Goal: Transaction & Acquisition: Book appointment/travel/reservation

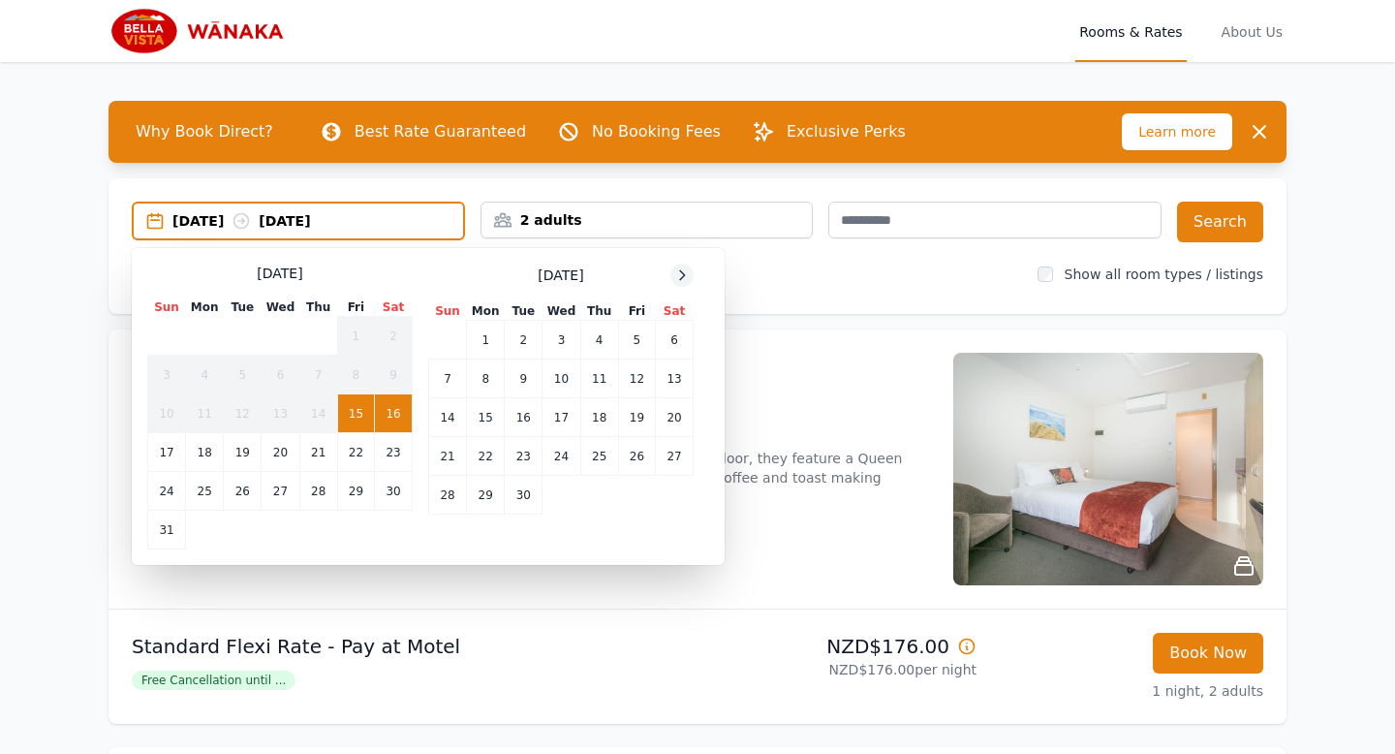
click at [688, 273] on icon at bounding box center [681, 274] width 15 height 15
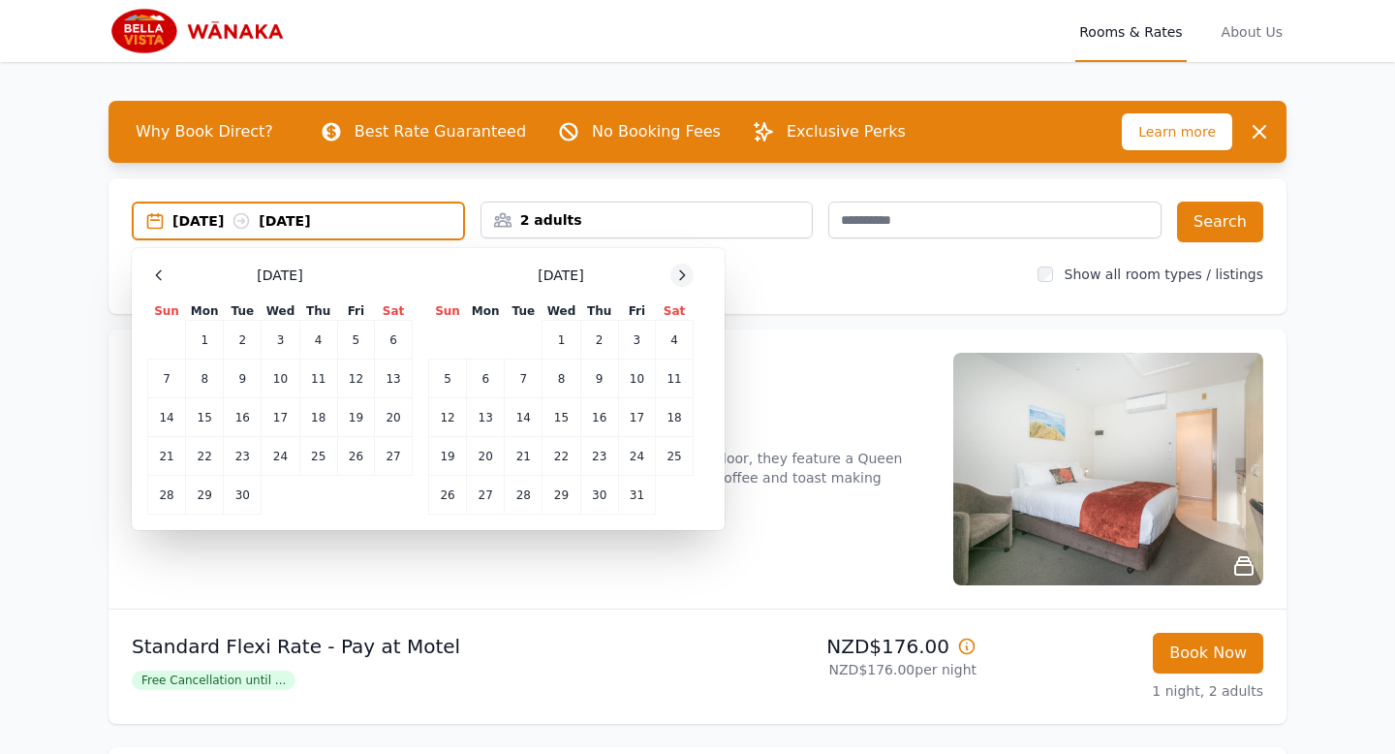
click at [688, 273] on icon at bounding box center [681, 274] width 15 height 15
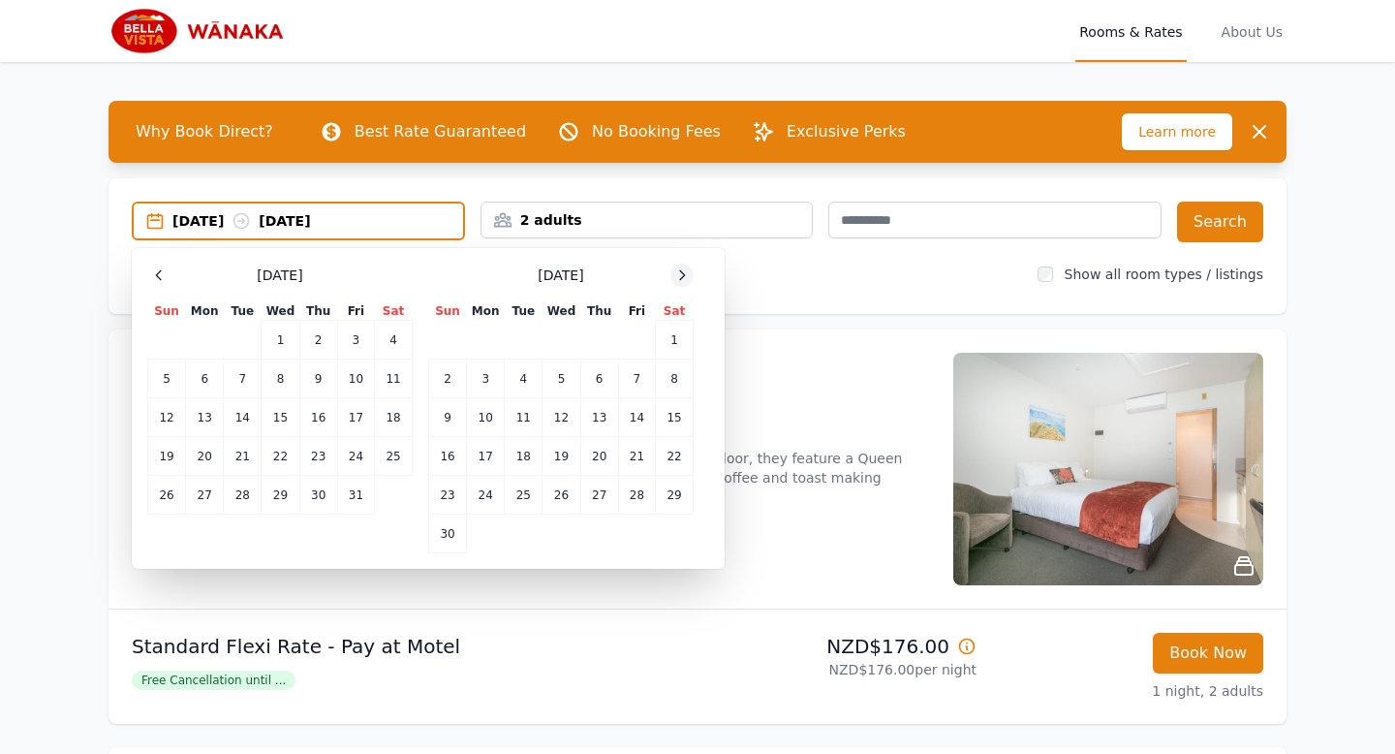
click at [688, 273] on icon at bounding box center [681, 274] width 15 height 15
click at [566, 492] on td "31" at bounding box center [561, 495] width 38 height 39
click at [699, 273] on div "[DATE] Sun Mon Tue Wed Thu Fri Sat 1 2 3 4 5 6 7 8 9 10 11 12 13 14 15 16 17 18…" at bounding box center [428, 408] width 562 height 290
click at [690, 273] on div at bounding box center [681, 274] width 23 height 23
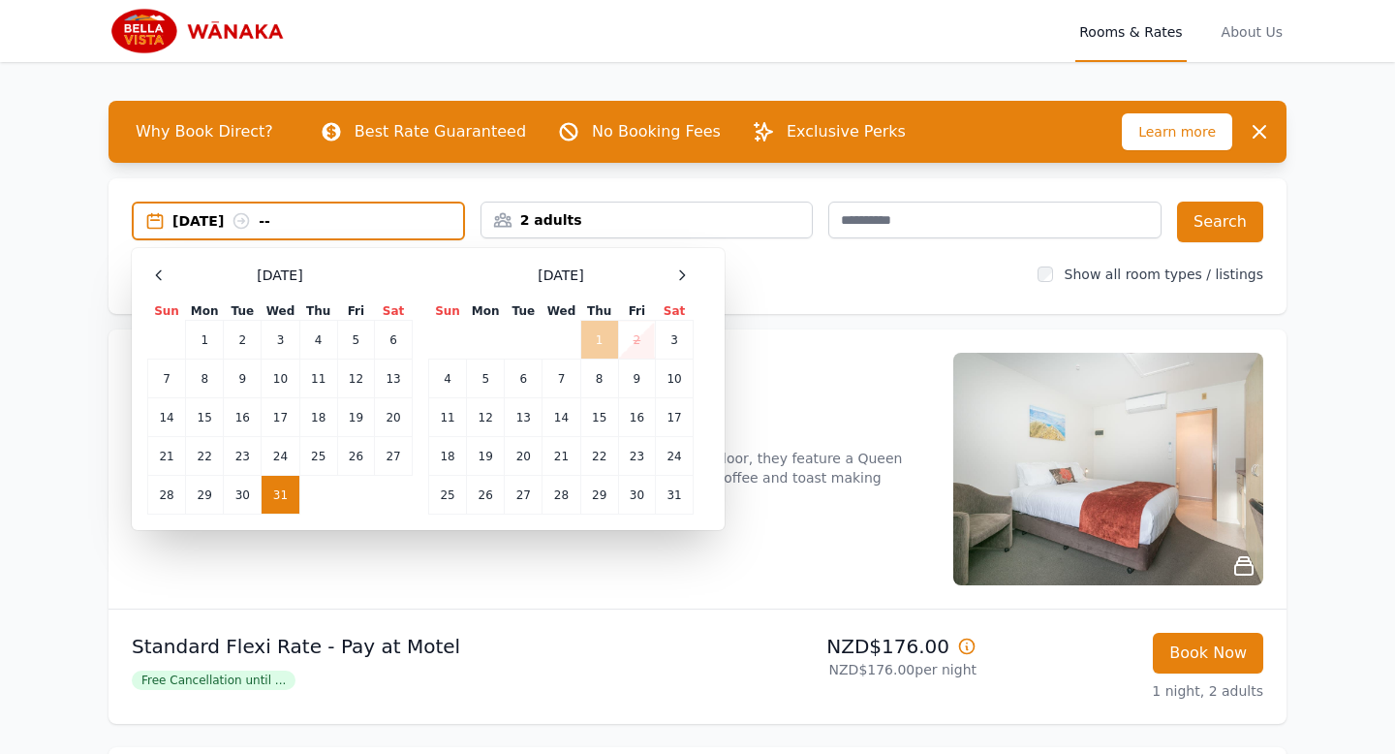
click at [599, 337] on td "1" at bounding box center [599, 340] width 38 height 39
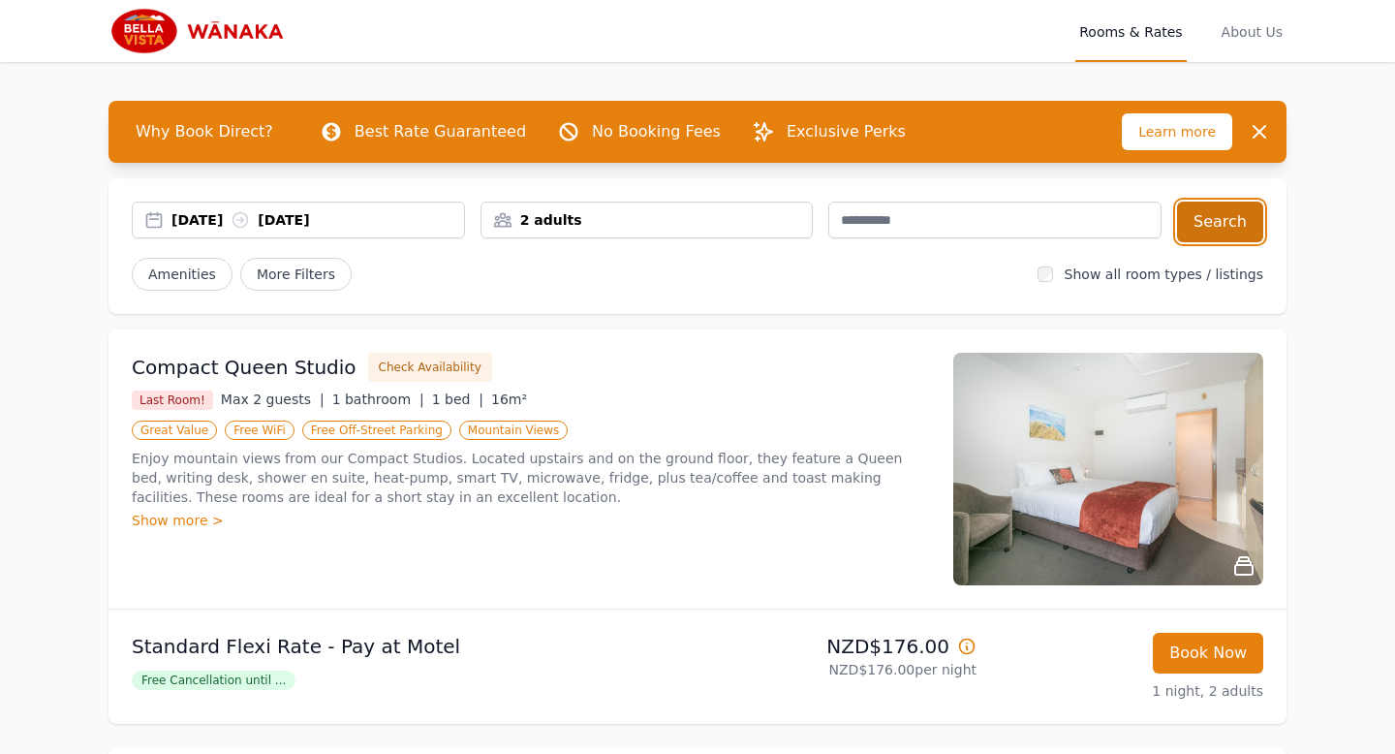
click at [1225, 226] on button "Search" at bounding box center [1220, 221] width 86 height 41
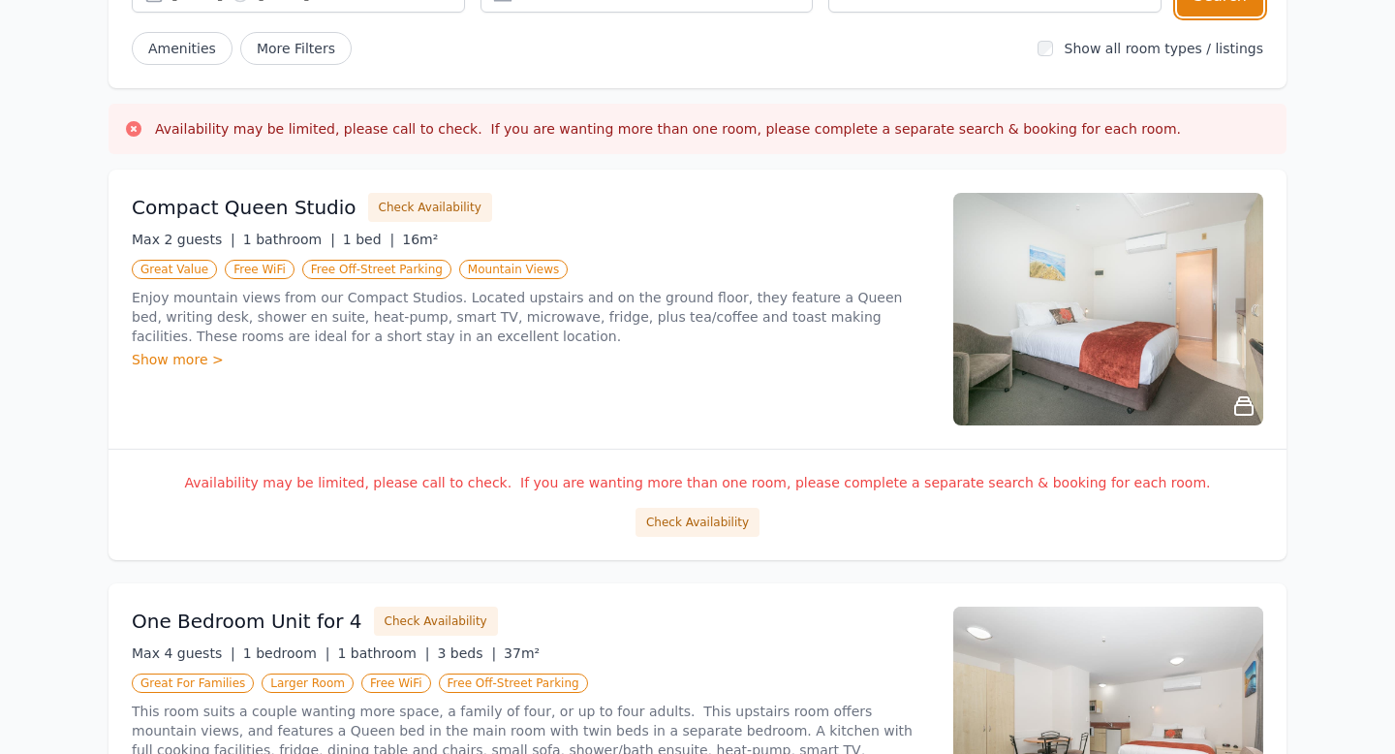
scroll to position [228, 0]
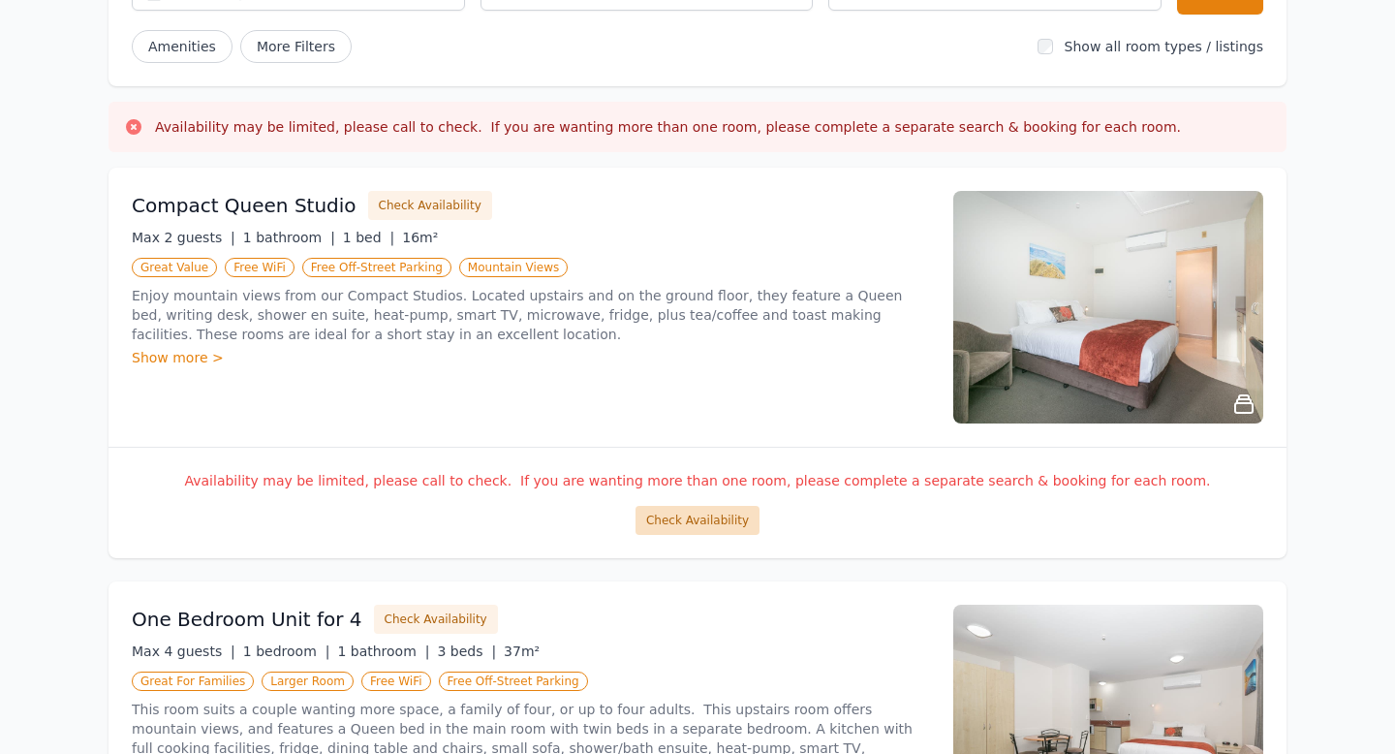
click at [708, 515] on button "Check Availability" at bounding box center [697, 520] width 124 height 29
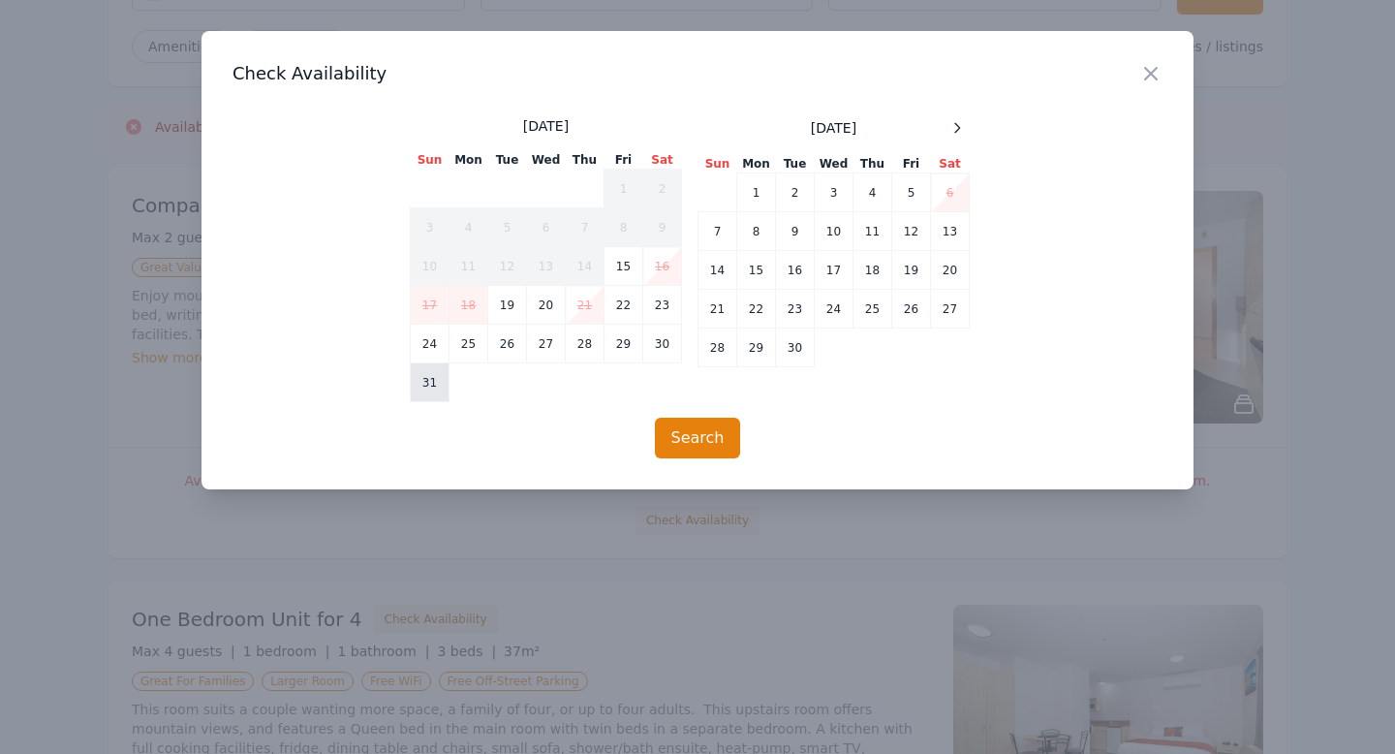
click at [424, 386] on td "31" at bounding box center [430, 382] width 39 height 39
click at [789, 198] on td "2" at bounding box center [795, 192] width 39 height 39
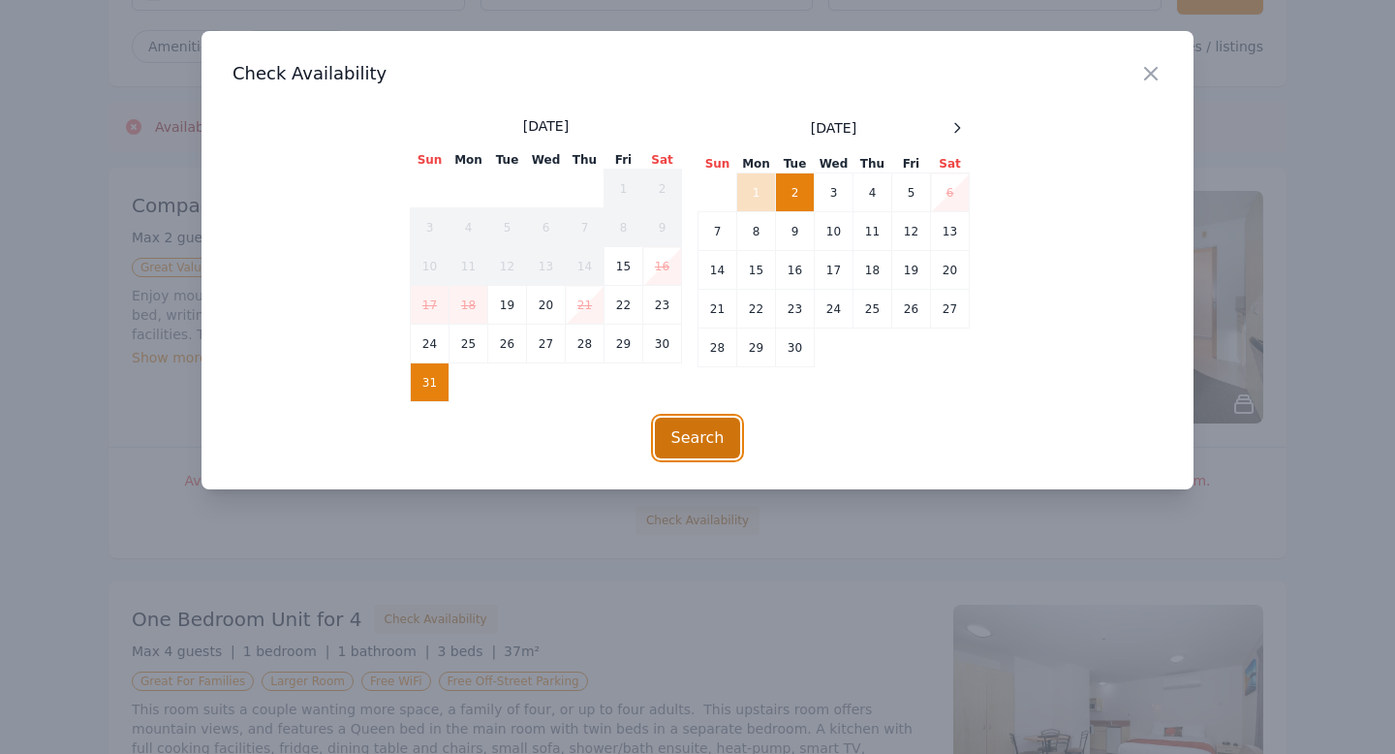
click at [714, 438] on button "Search" at bounding box center [698, 437] width 86 height 41
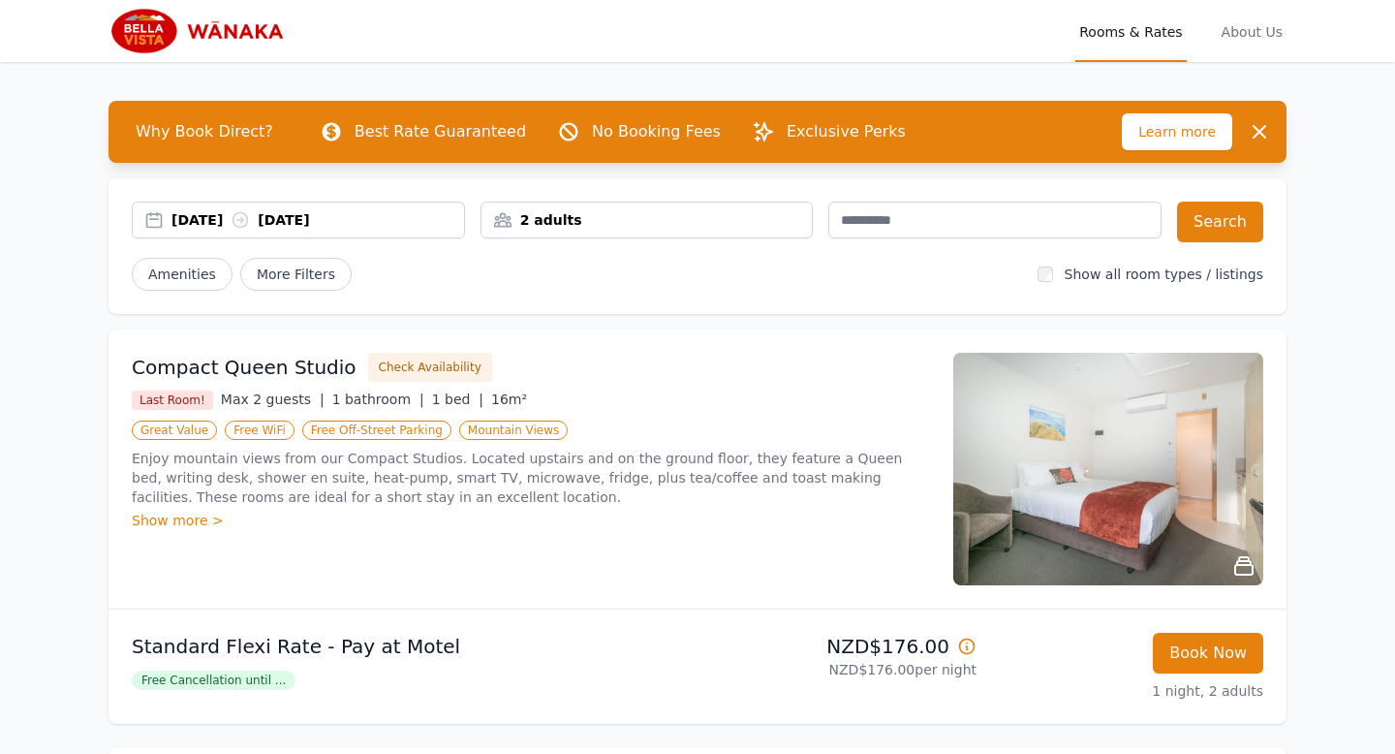
click at [232, 222] on div "15 Aug 2025 16 Aug 2025" at bounding box center [317, 219] width 293 height 19
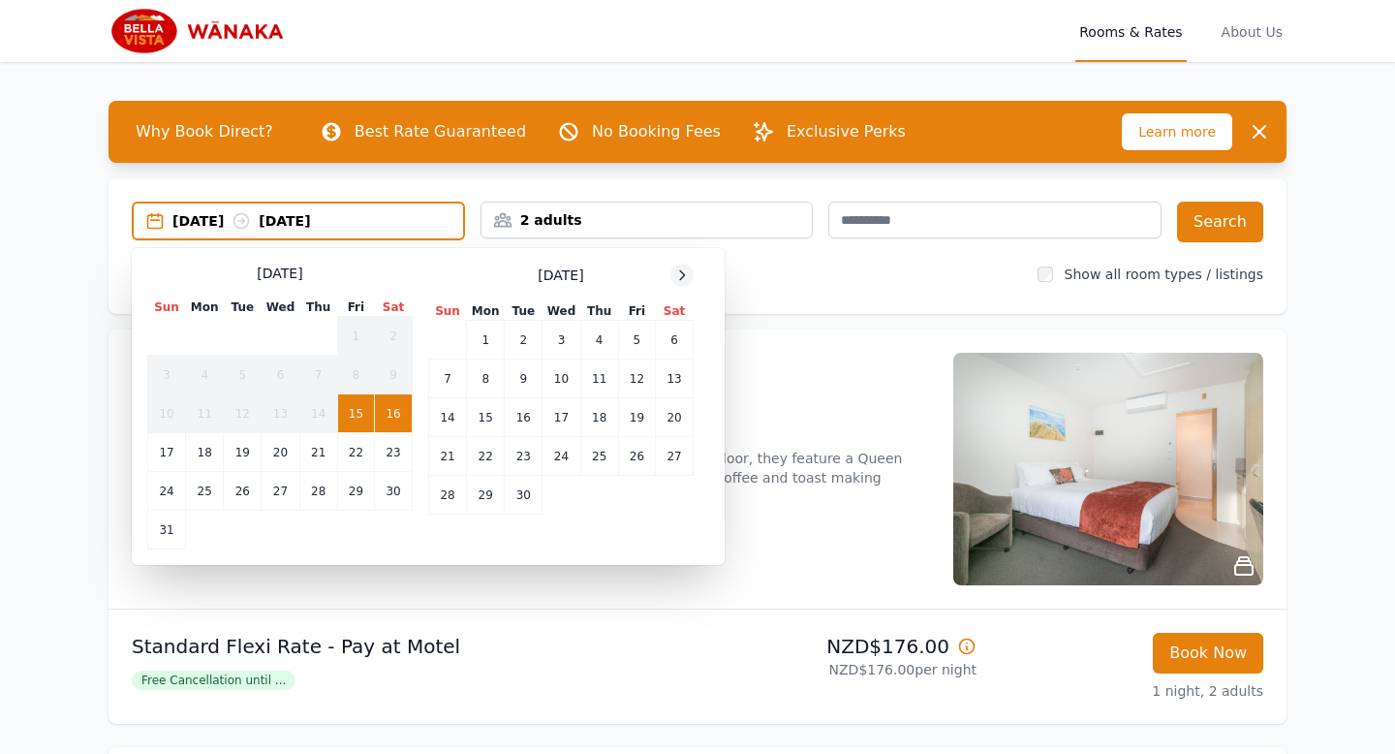
click at [674, 277] on icon at bounding box center [681, 274] width 15 height 15
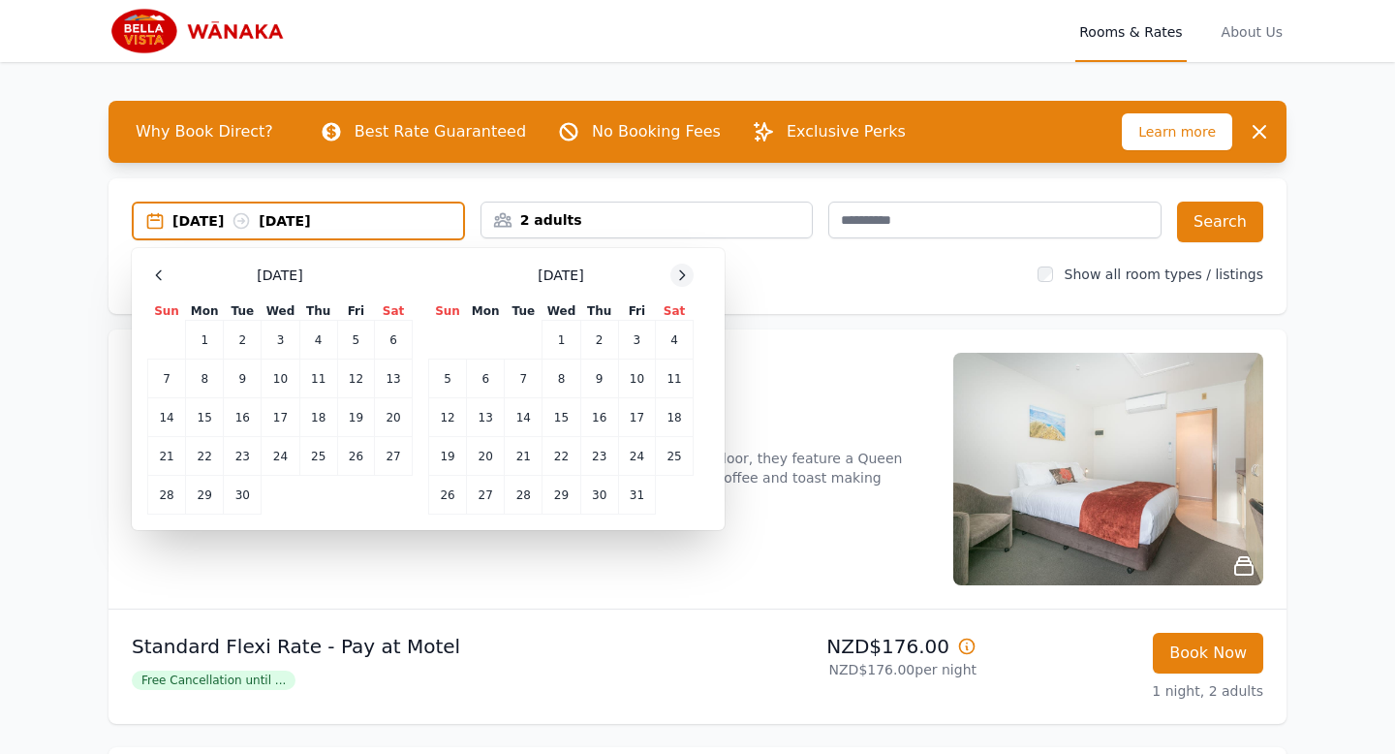
click at [674, 277] on icon at bounding box center [681, 274] width 15 height 15
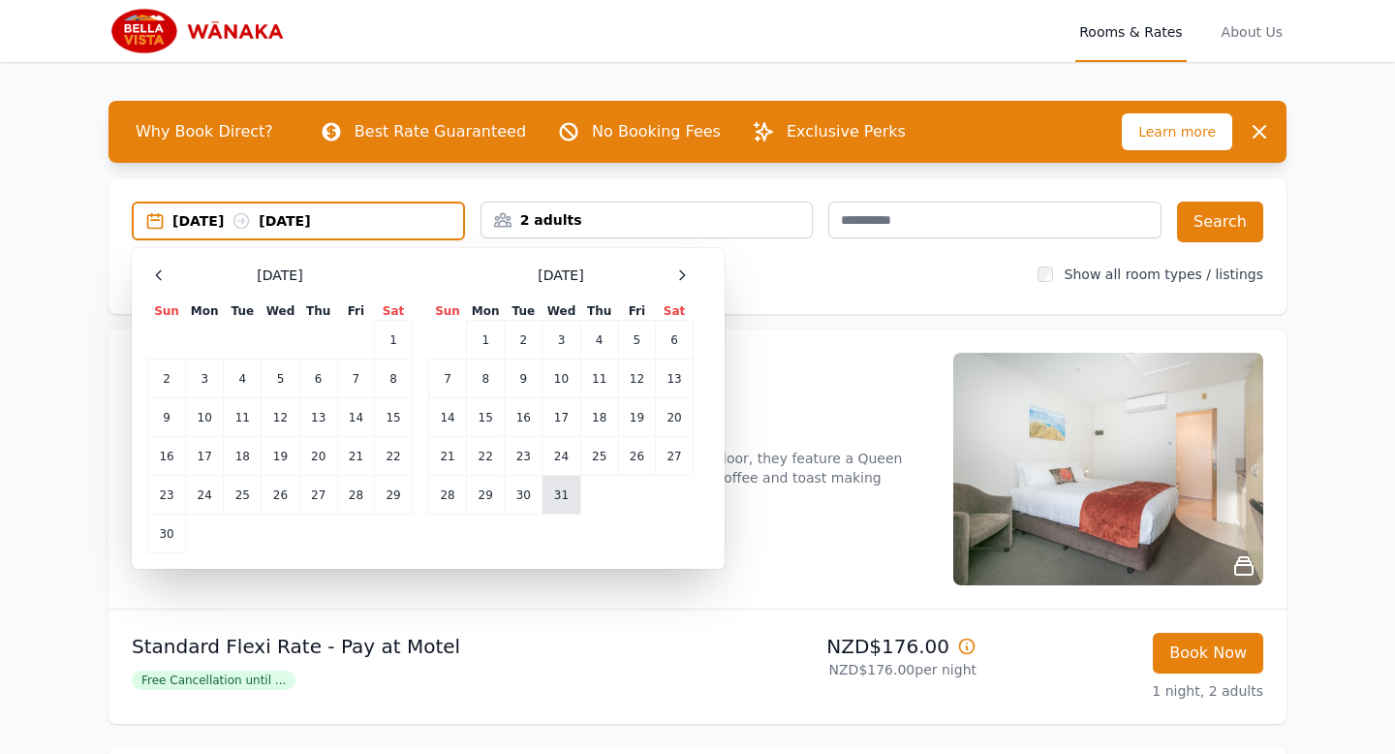
click at [570, 500] on td "31" at bounding box center [561, 495] width 38 height 39
click at [692, 280] on div at bounding box center [681, 274] width 23 height 23
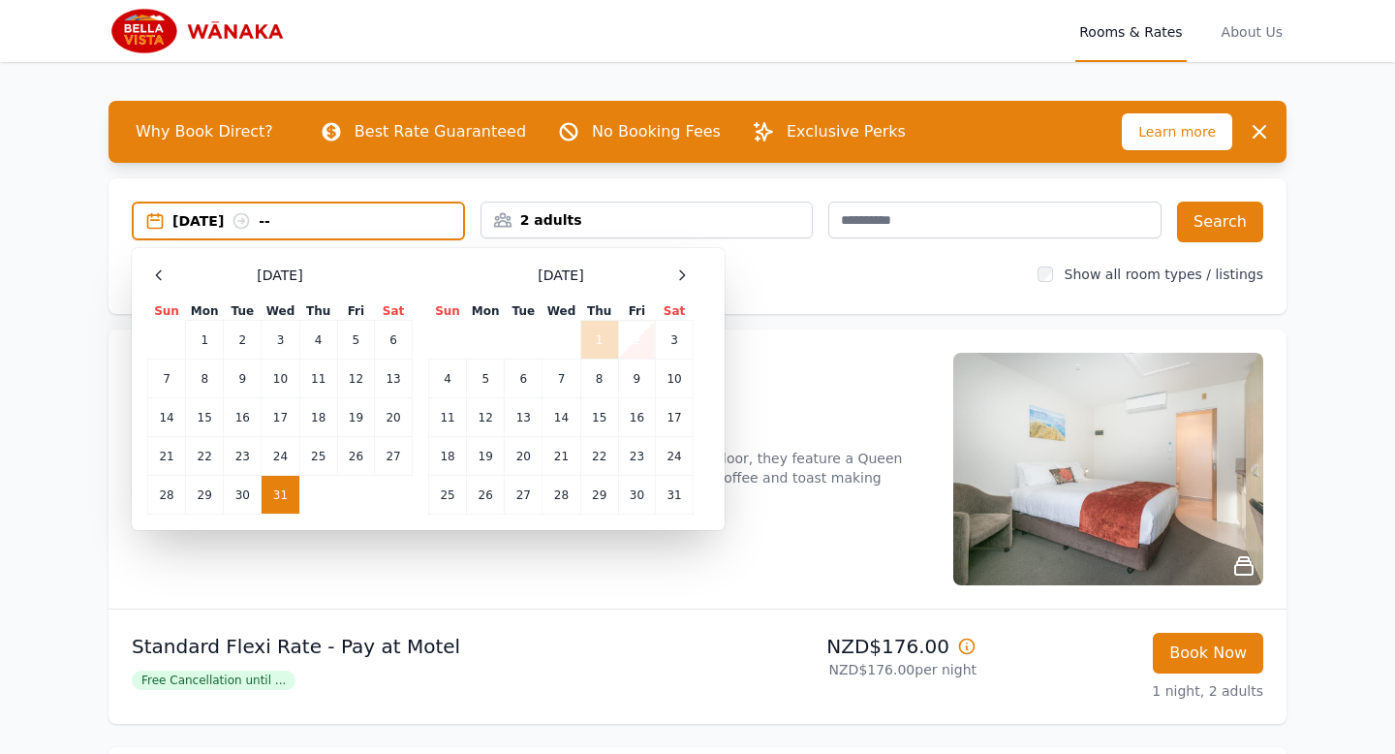
click at [632, 342] on td "2" at bounding box center [636, 340] width 37 height 39
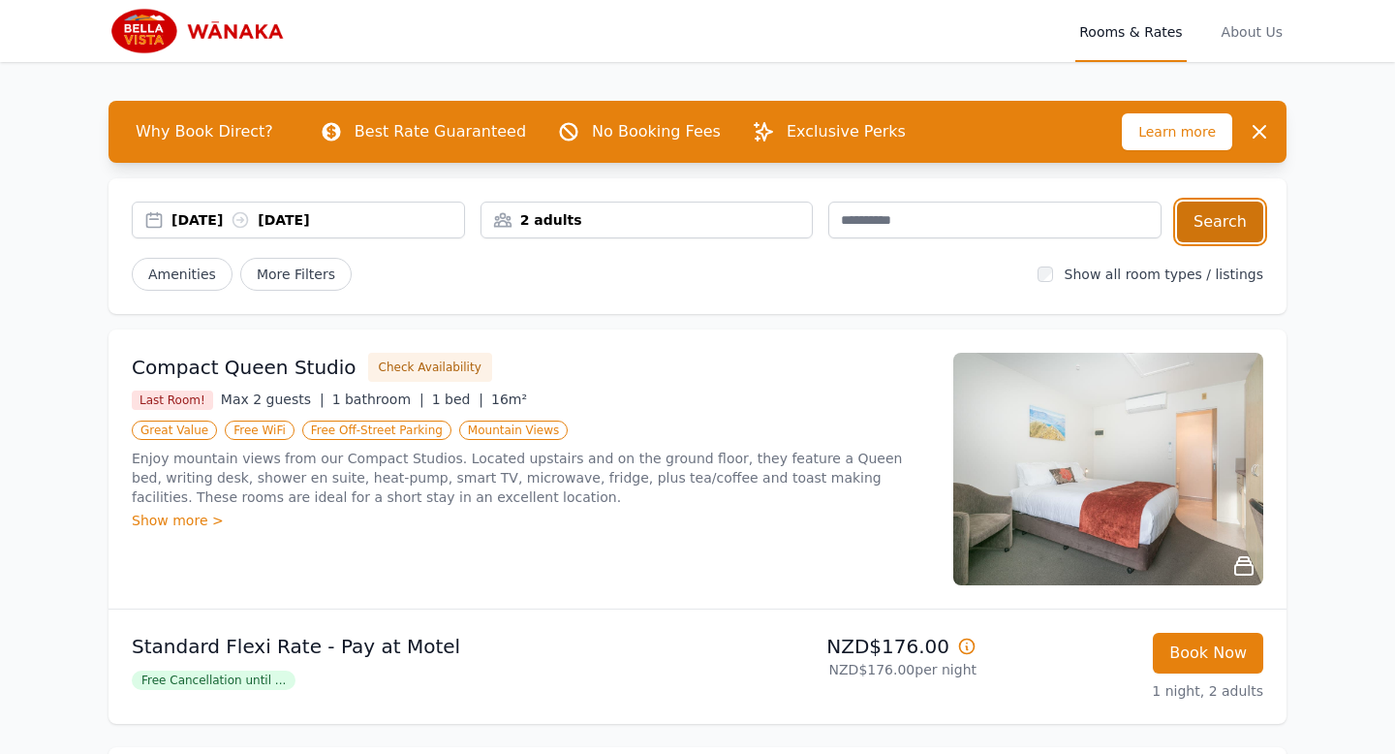
click at [1236, 227] on button "Search" at bounding box center [1220, 221] width 86 height 41
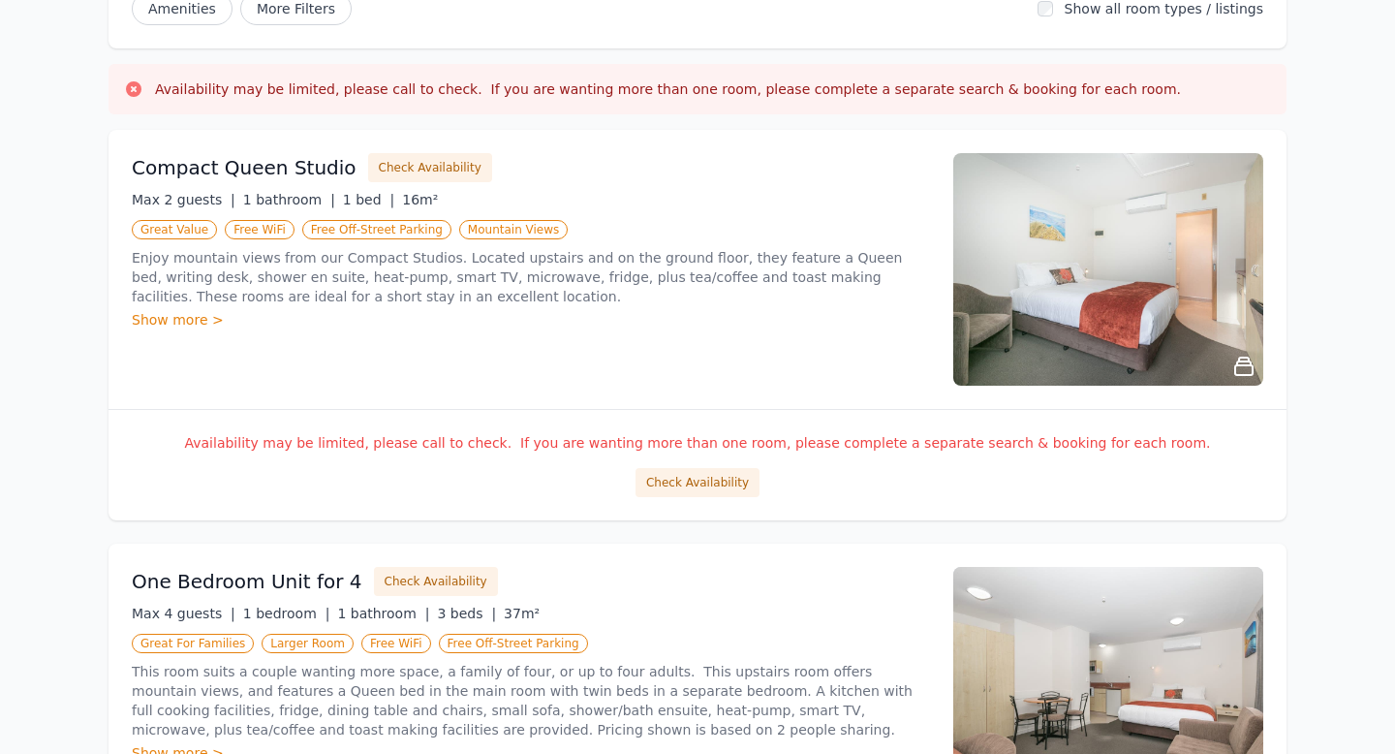
scroll to position [294, 0]
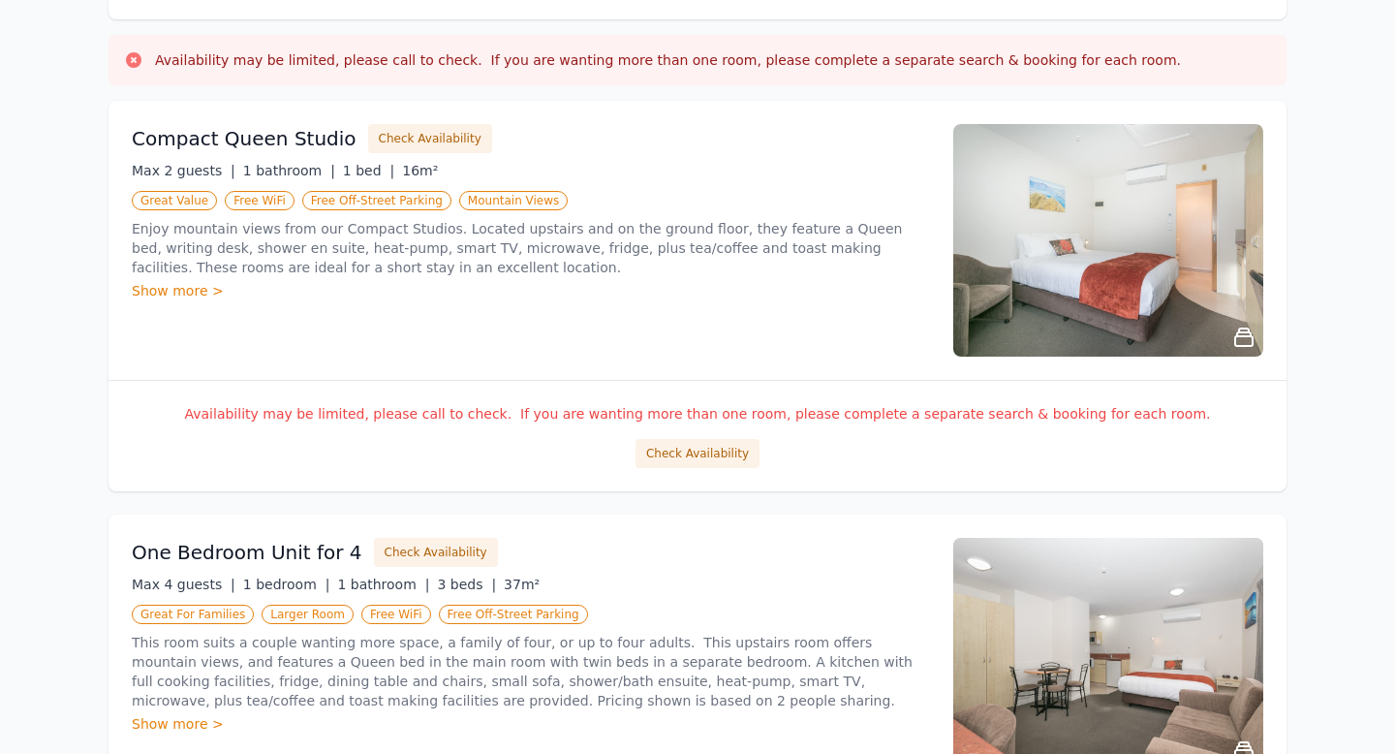
click at [749, 431] on div "Availability may be limited, please call to check. If you are wanting more than…" at bounding box center [697, 435] width 1178 height 111
click at [727, 452] on button "Check Availability" at bounding box center [697, 453] width 124 height 29
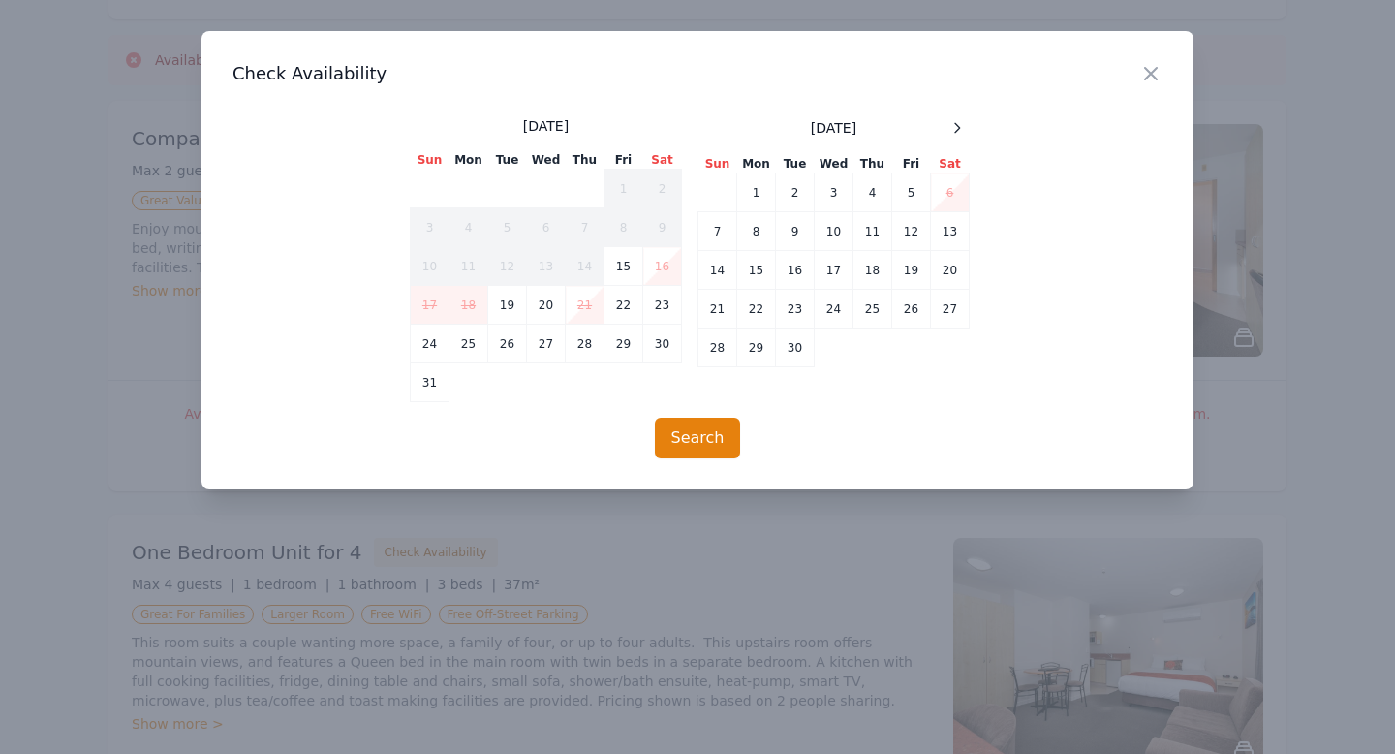
click at [1166, 82] on div "Close" at bounding box center [1166, 61] width 54 height 61
click at [1155, 75] on icon "button" at bounding box center [1150, 73] width 23 height 23
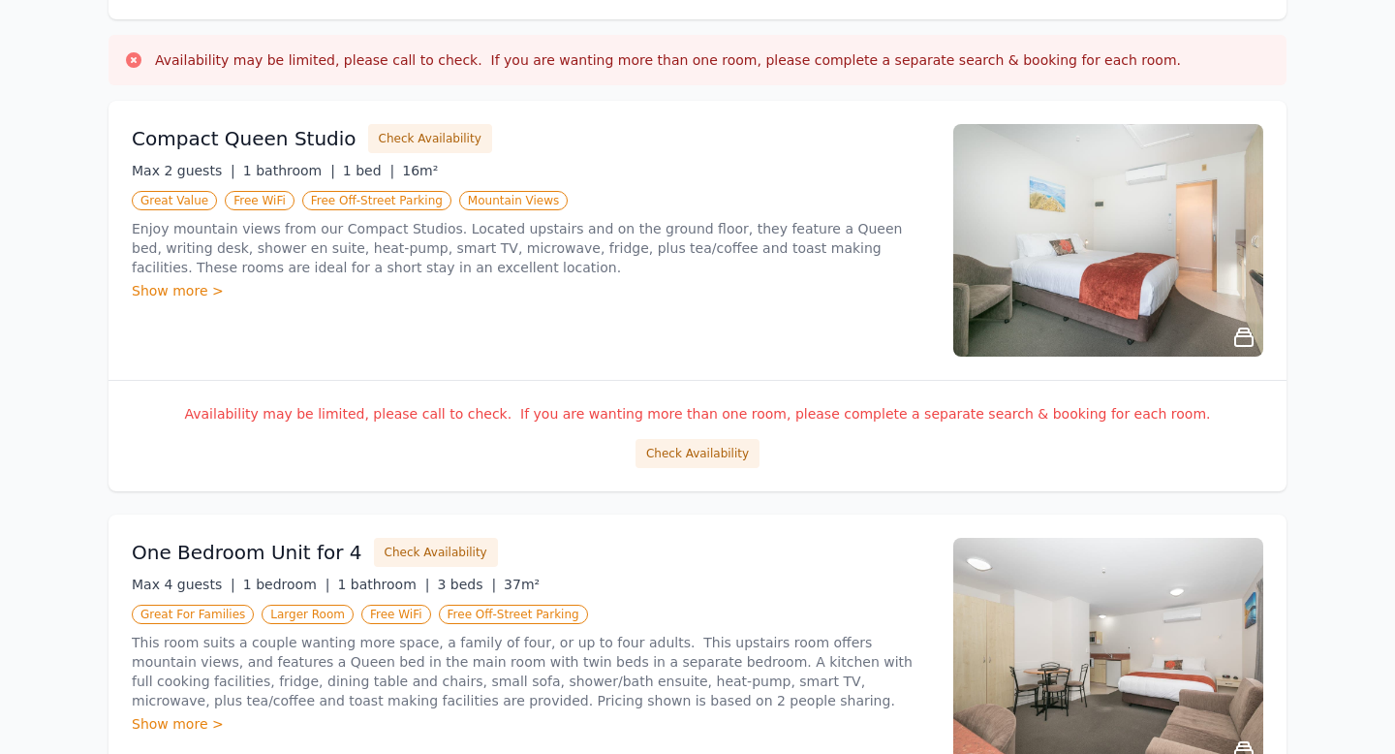
click at [1155, 75] on div "Close" at bounding box center [1142, 72] width 51 height 58
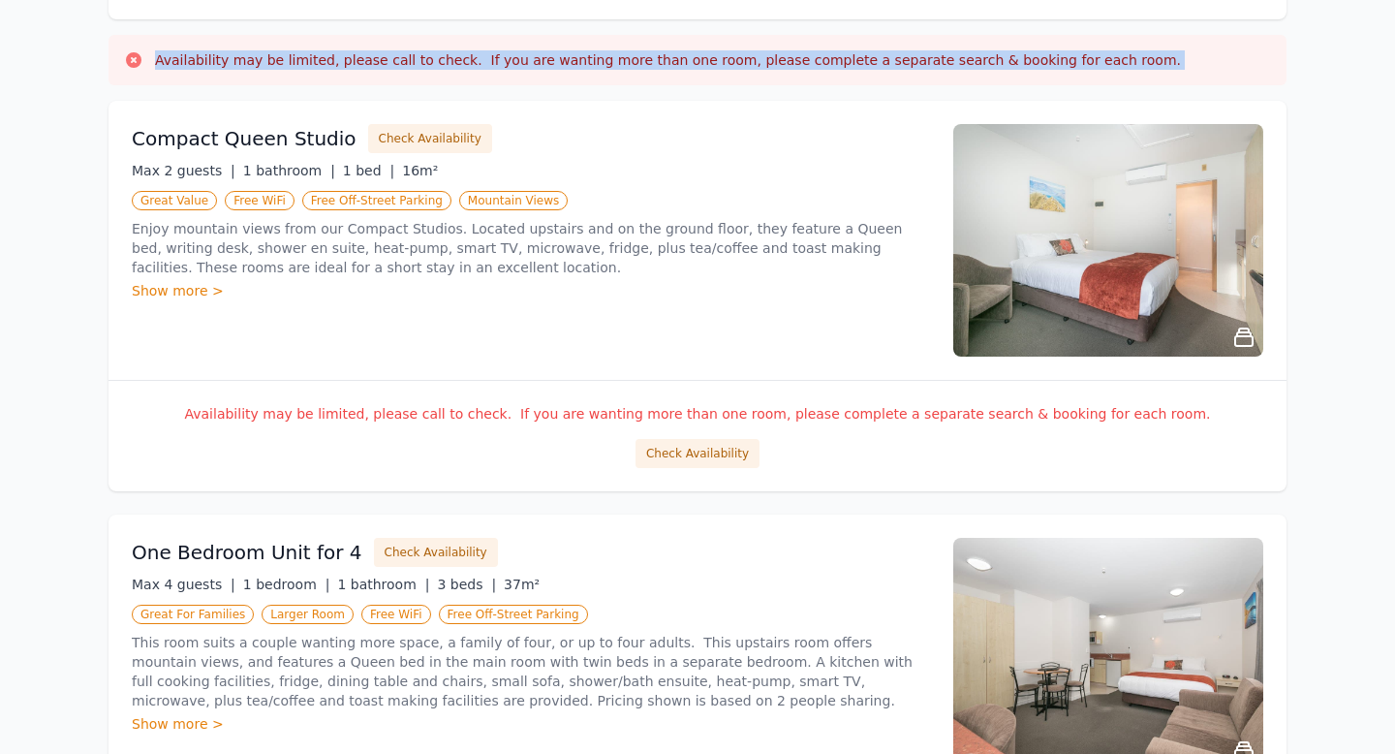
click at [1155, 75] on div "Availability may be limited, please call to check. If you are wanting more than…" at bounding box center [697, 60] width 1178 height 50
click at [686, 464] on button "Check Availability" at bounding box center [697, 453] width 124 height 29
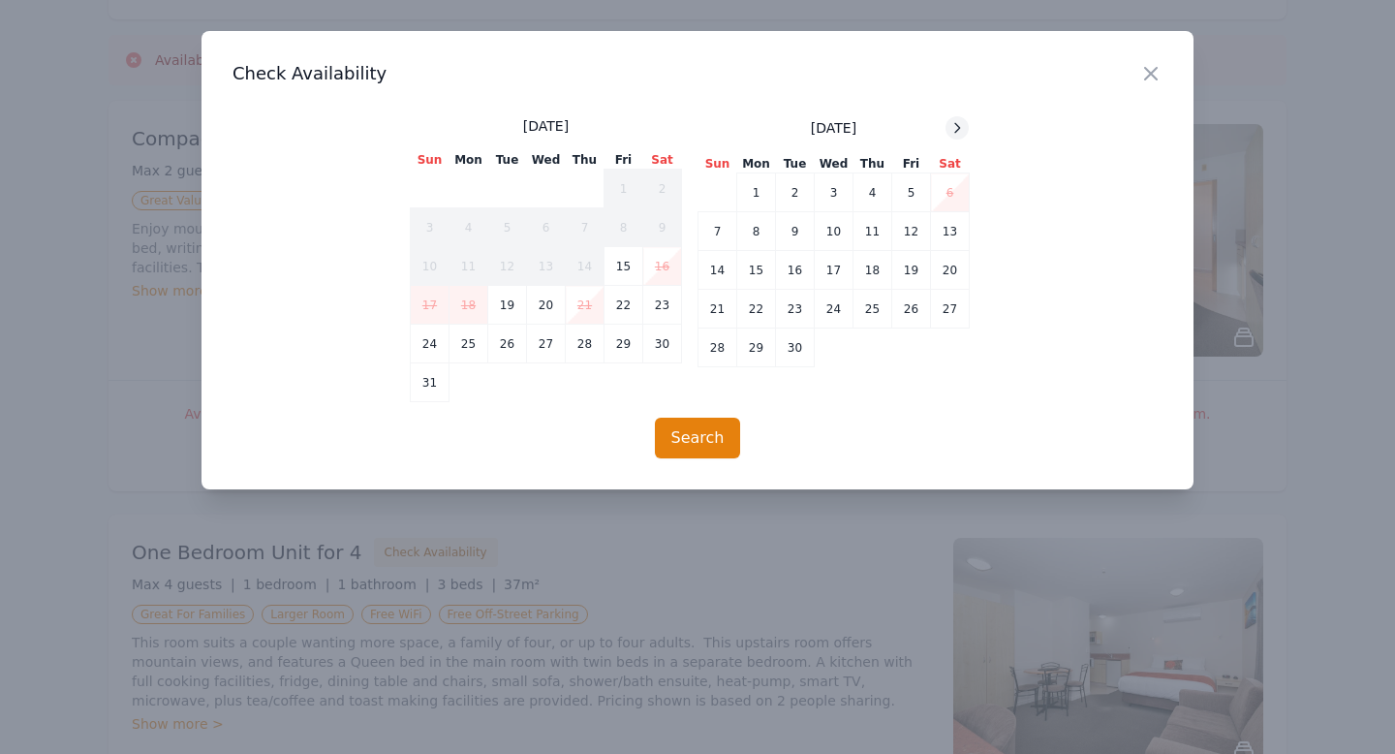
click at [967, 128] on div at bounding box center [956, 127] width 23 height 23
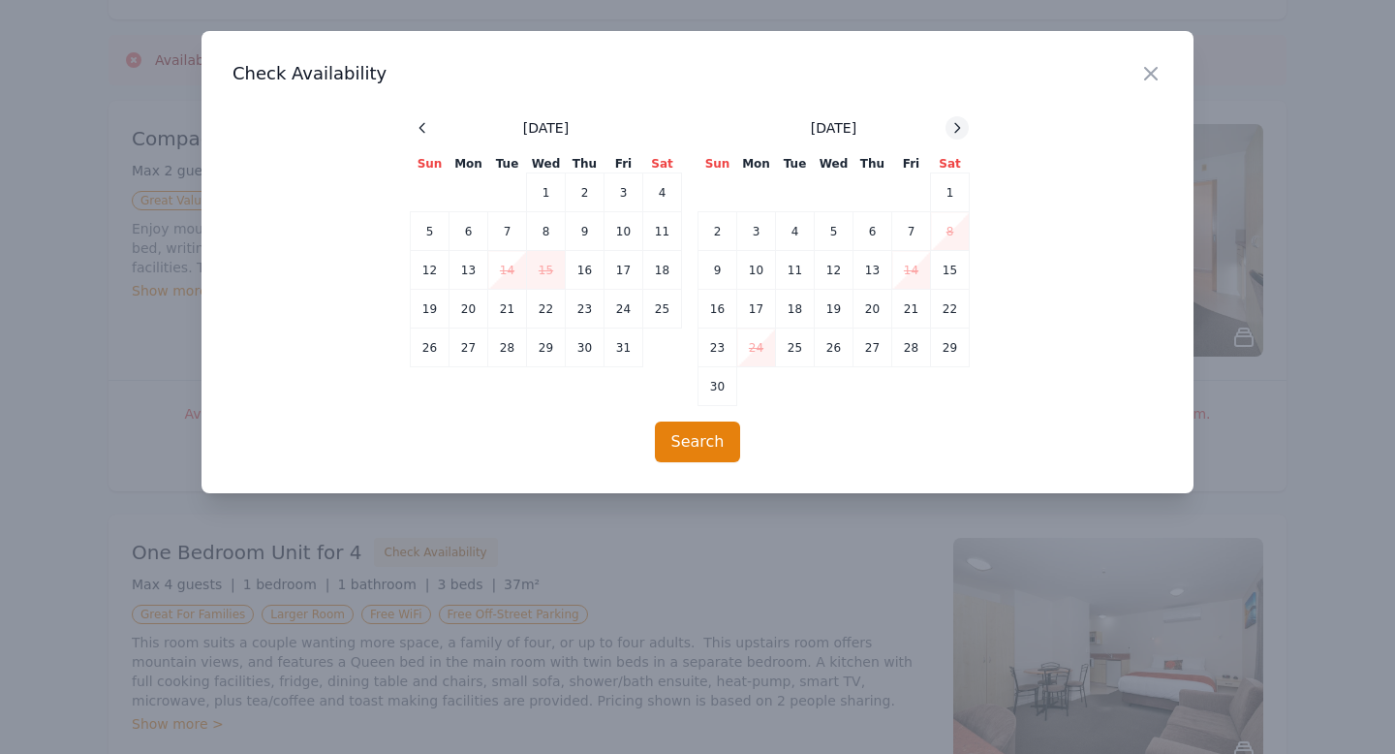
click at [967, 128] on div at bounding box center [956, 127] width 23 height 23
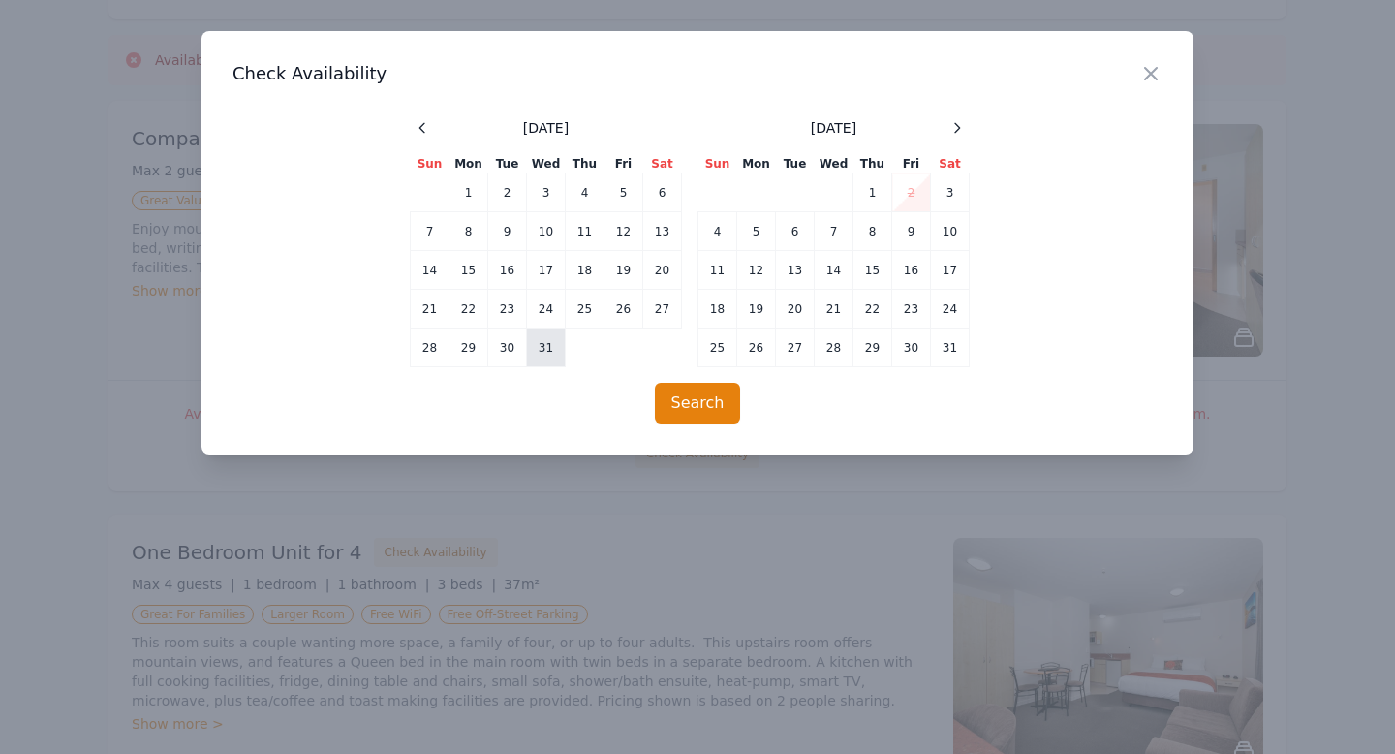
click at [536, 336] on td "31" at bounding box center [546, 347] width 39 height 39
click at [952, 189] on td "3" at bounding box center [950, 192] width 39 height 39
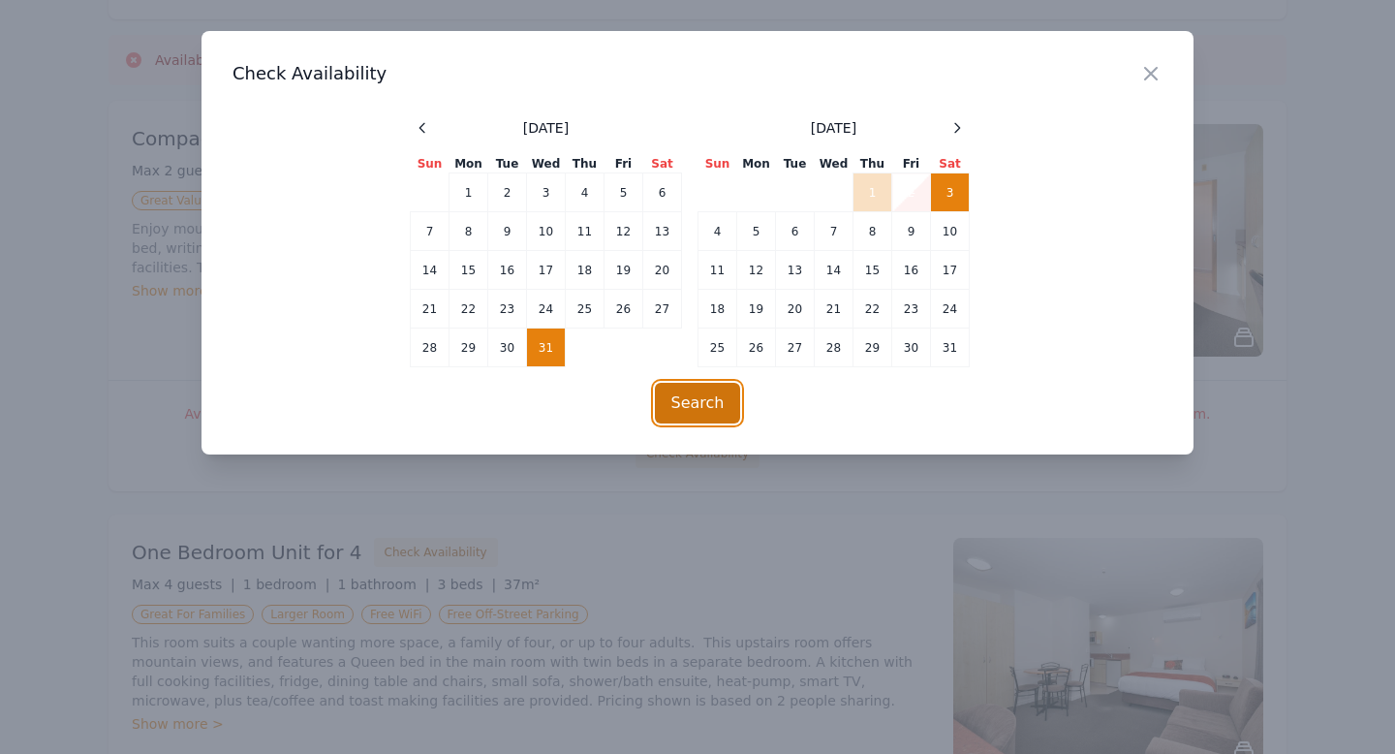
click at [710, 417] on button "Search" at bounding box center [698, 403] width 86 height 41
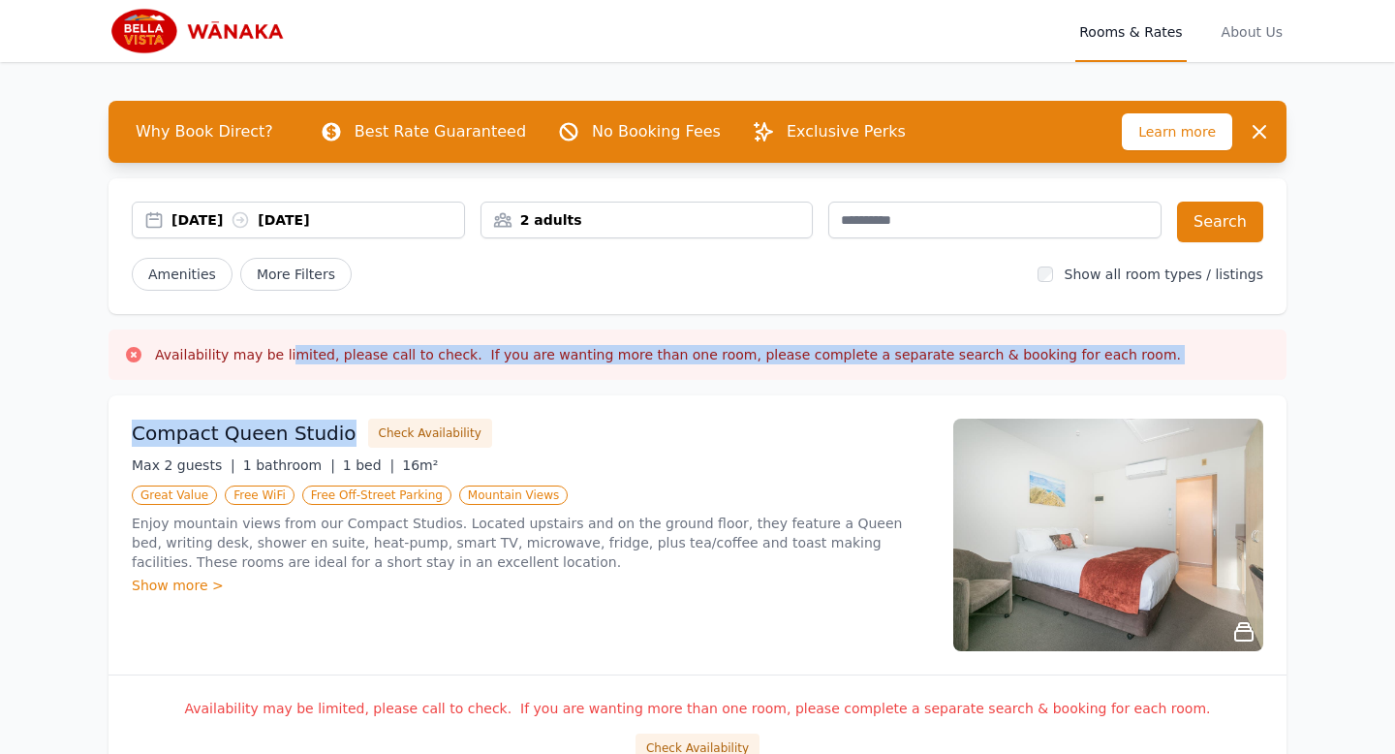
drag, startPoint x: 282, startPoint y: 346, endPoint x: 348, endPoint y: 417, distance: 97.3
click at [348, 417] on div "Compact Queen Studio Check Availability Max 2 guests | 1 bathroom | 1 bed | 16m…" at bounding box center [697, 534] width 1178 height 279
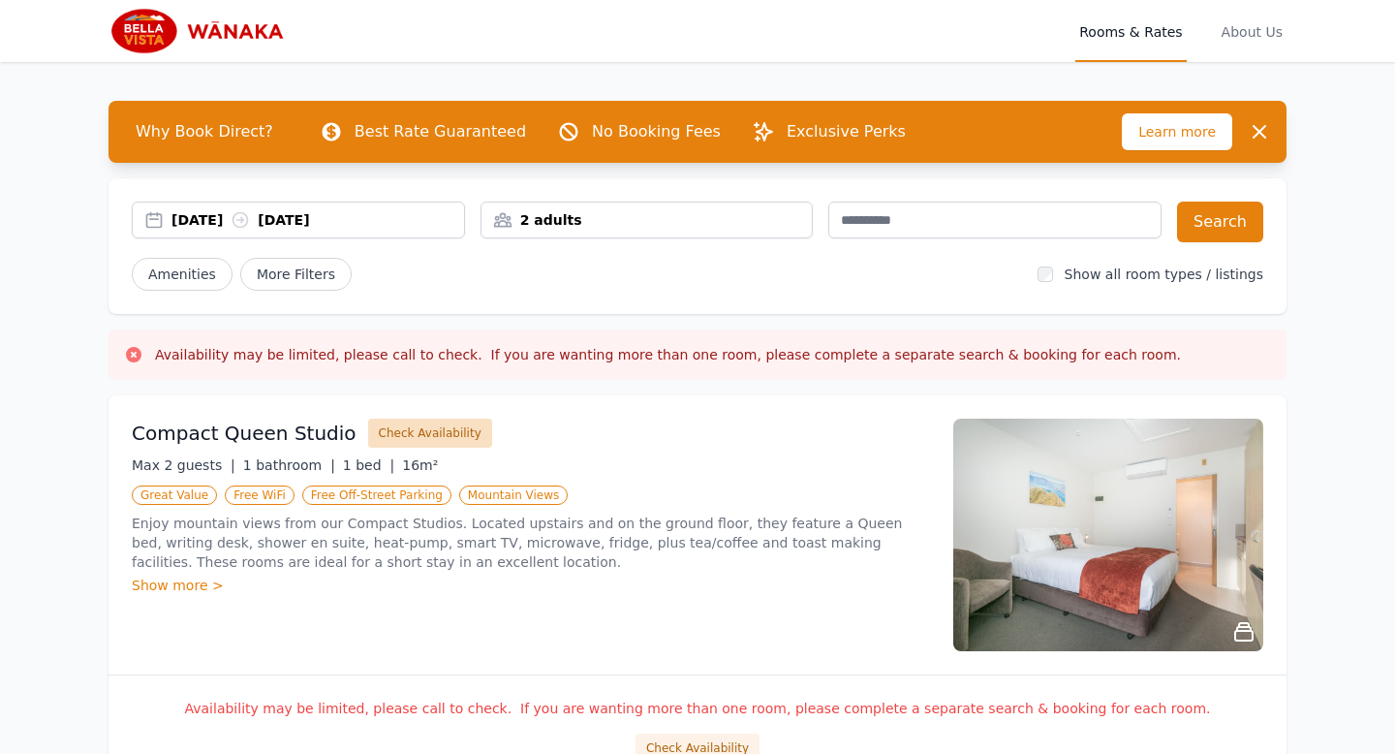
click at [380, 428] on button "Check Availability" at bounding box center [430, 432] width 124 height 29
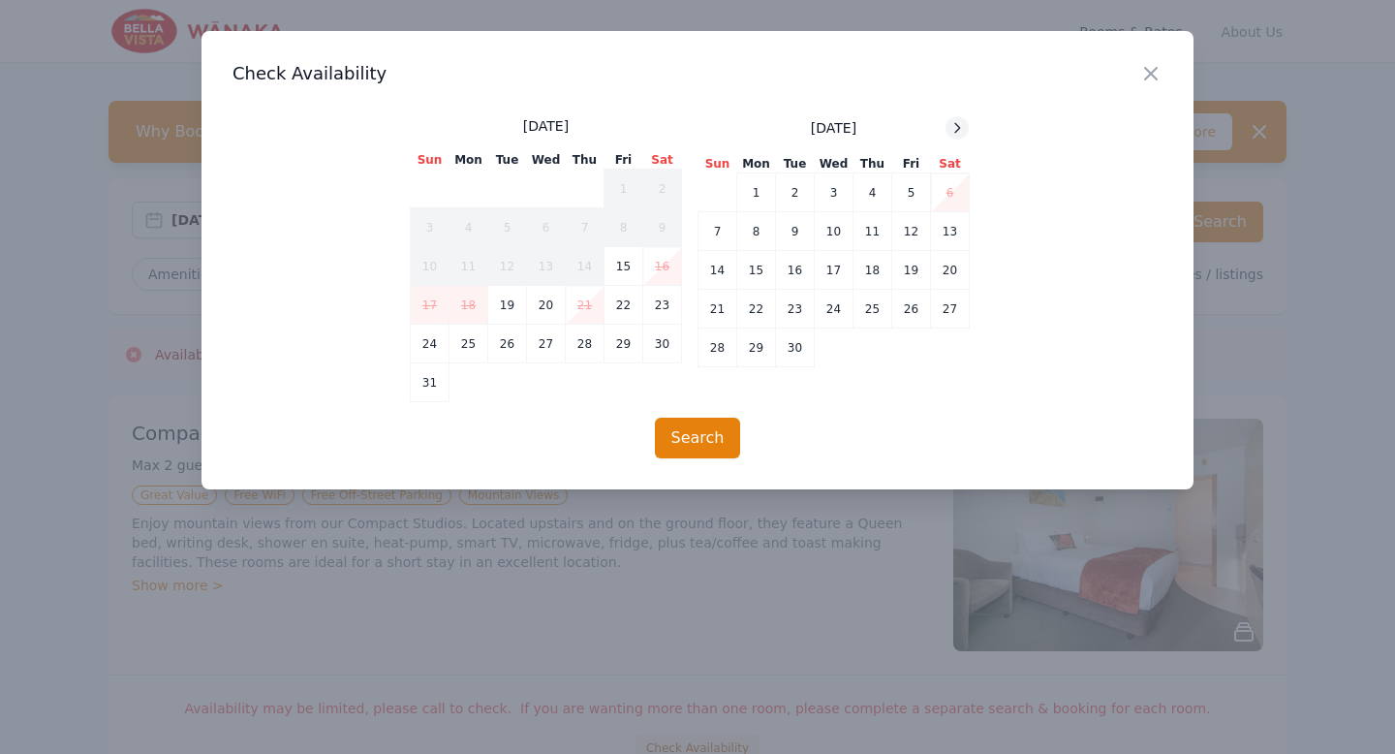
click at [965, 133] on icon at bounding box center [956, 127] width 15 height 15
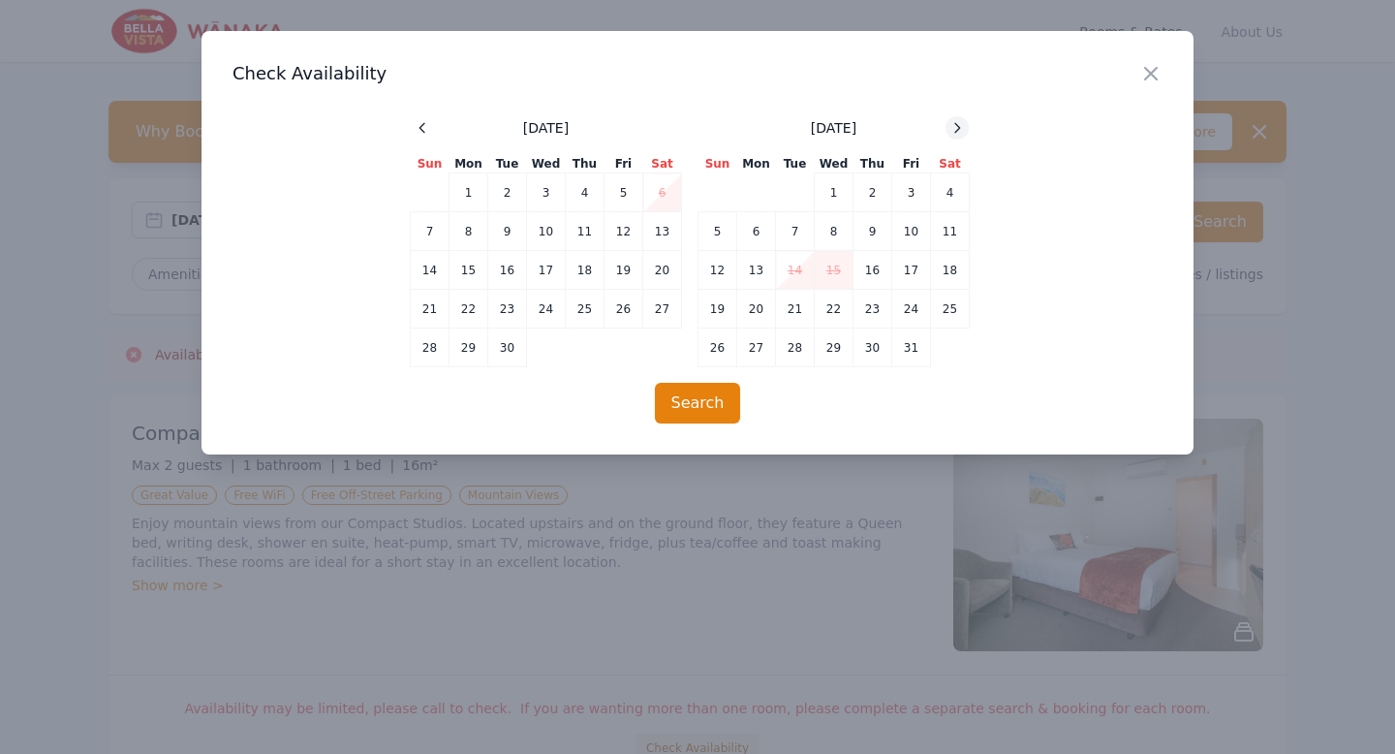
click at [965, 133] on icon at bounding box center [956, 127] width 15 height 15
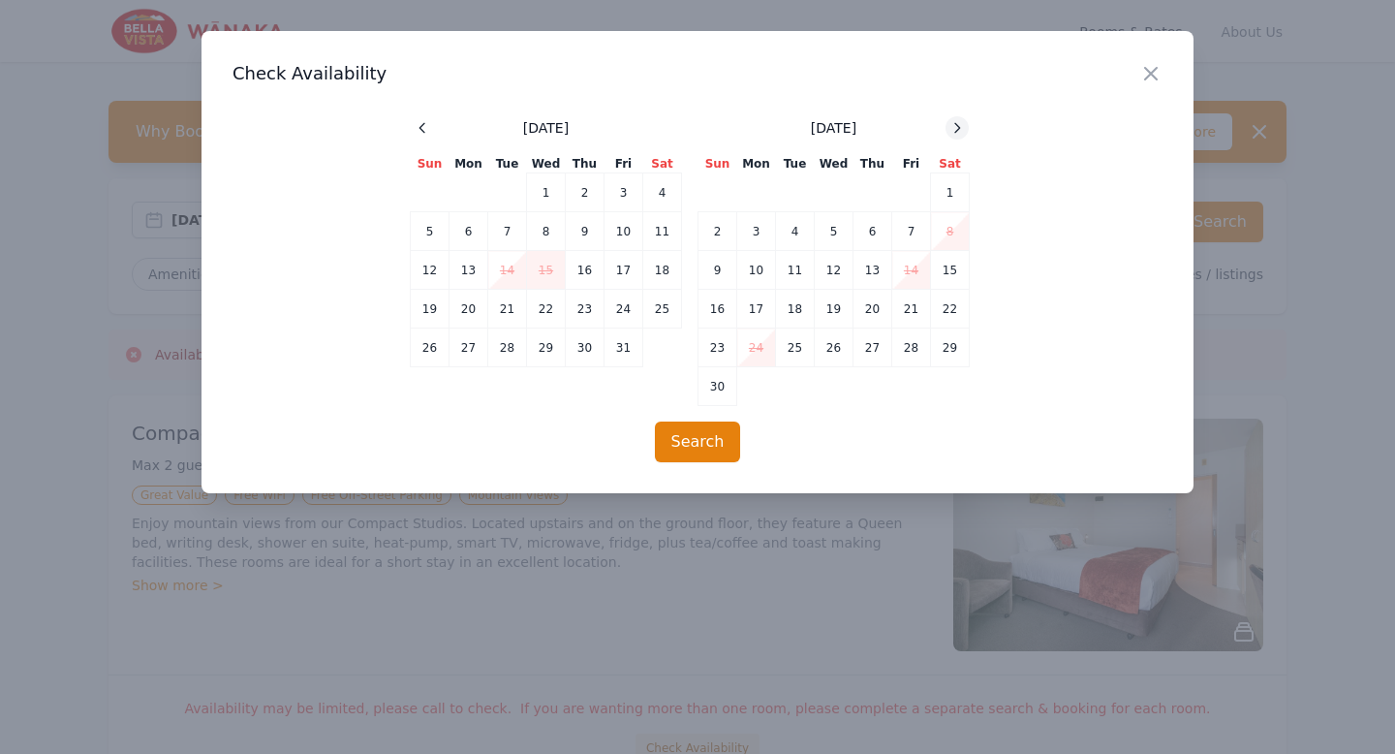
click at [965, 133] on icon at bounding box center [956, 127] width 15 height 15
click at [840, 346] on td "31" at bounding box center [834, 347] width 39 height 39
click at [952, 139] on span at bounding box center [956, 127] width 23 height 23
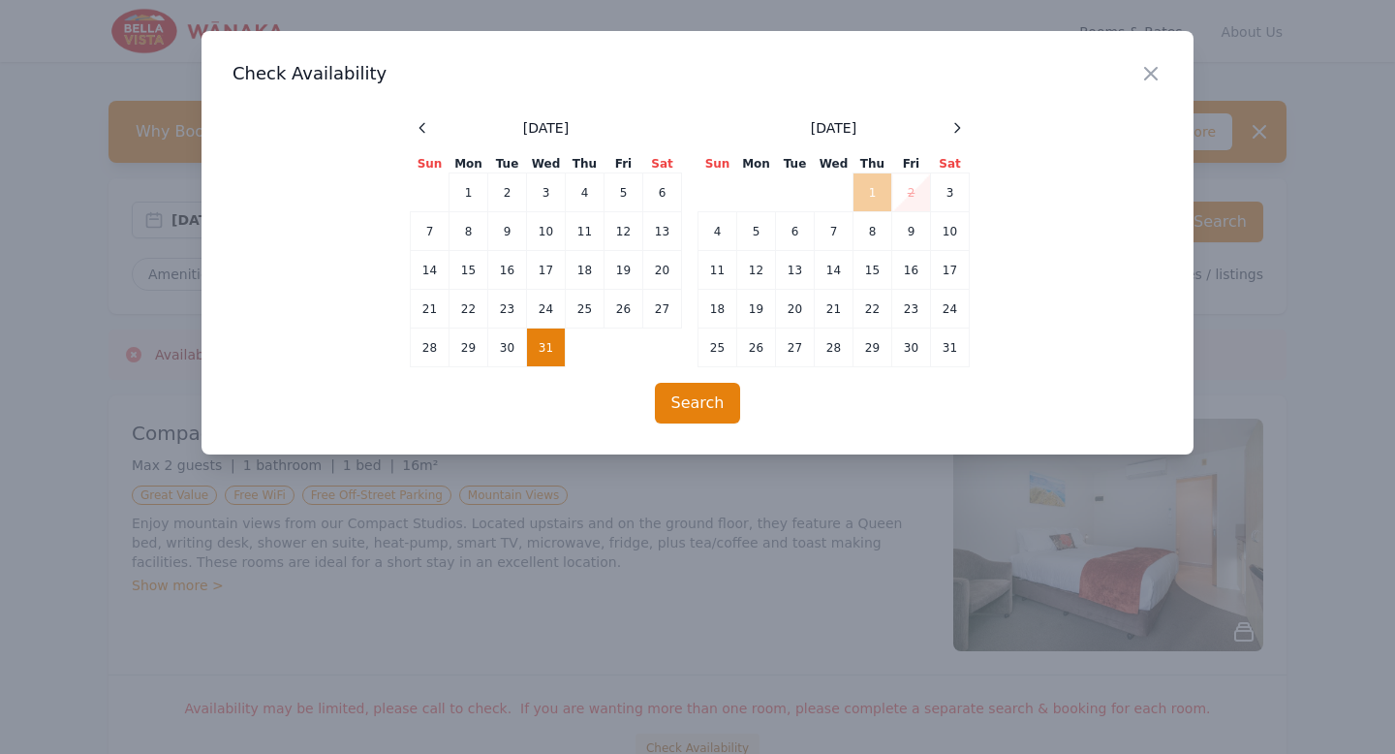
click at [874, 192] on td "1" at bounding box center [872, 192] width 39 height 39
click at [724, 408] on button "Search" at bounding box center [698, 403] width 86 height 41
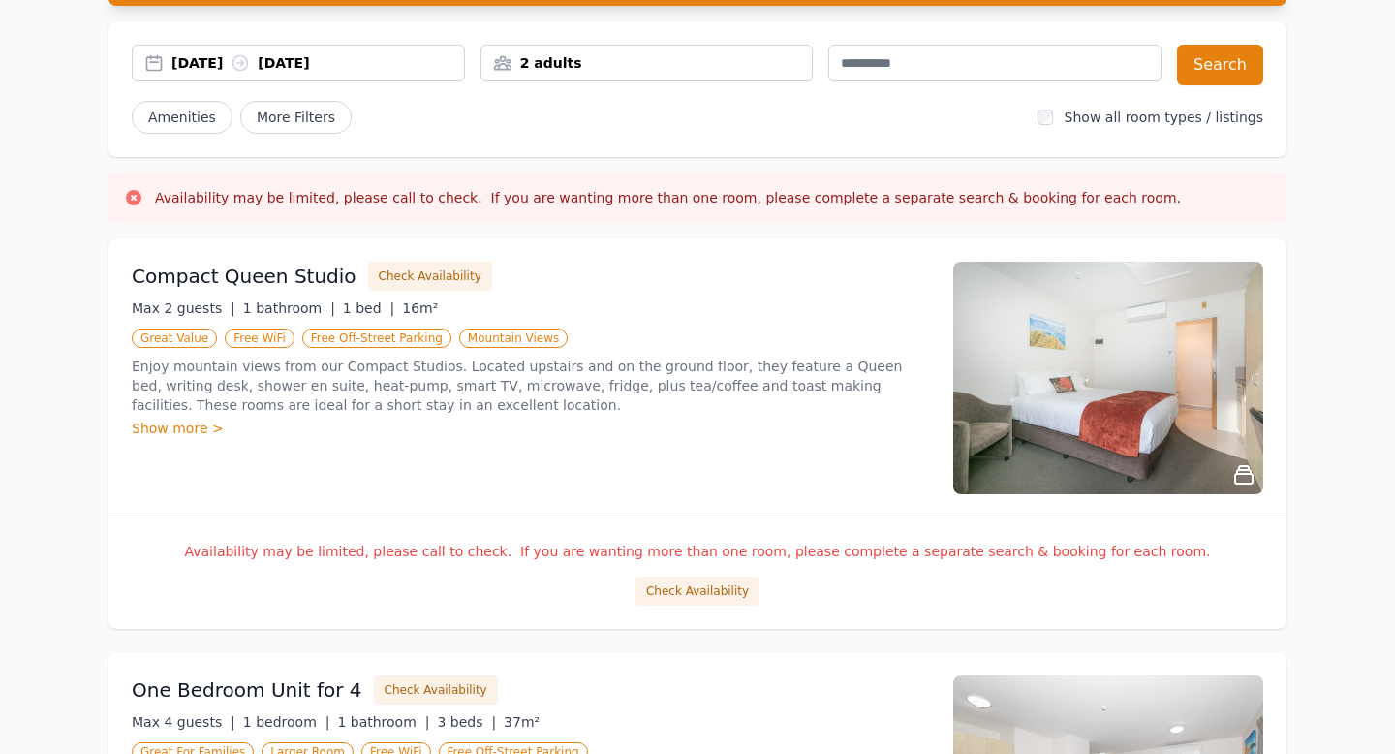
scroll to position [175, 0]
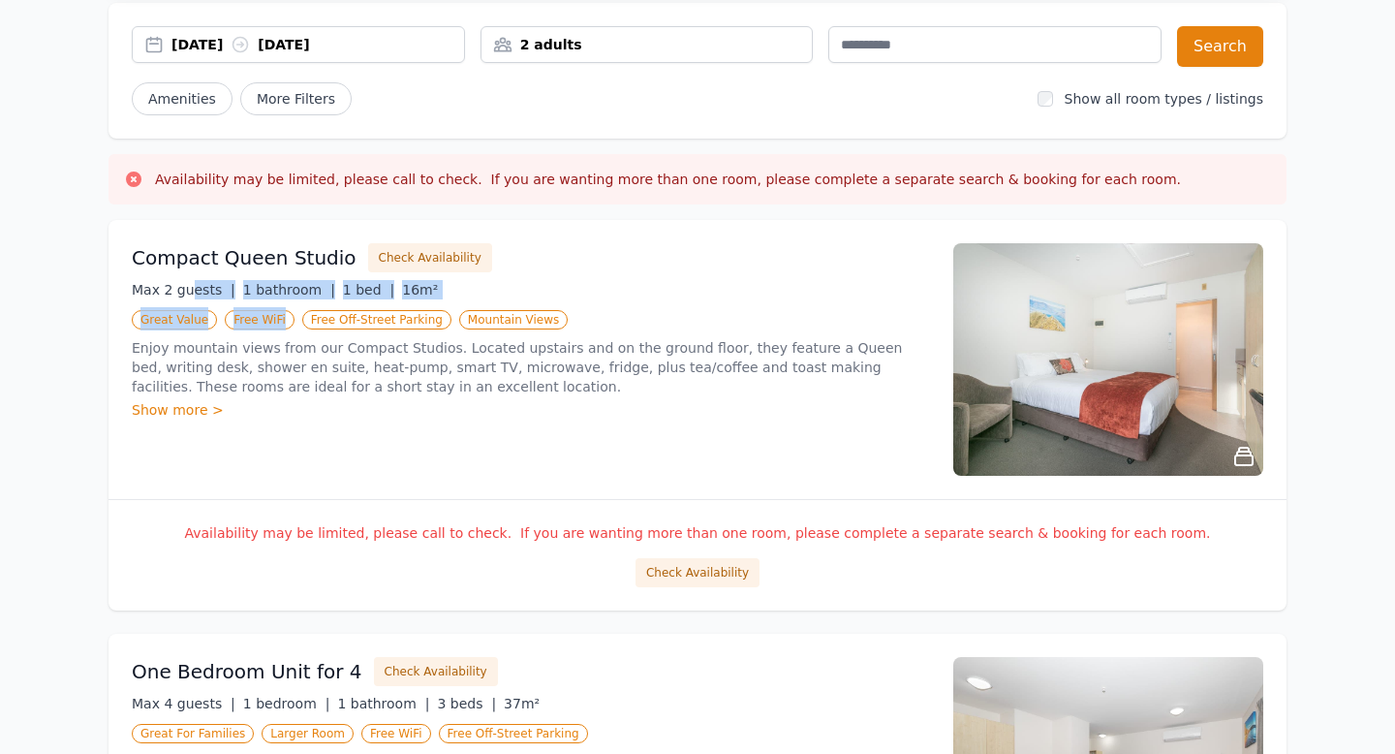
drag, startPoint x: 192, startPoint y: 280, endPoint x: 303, endPoint y: 324, distance: 120.0
click at [304, 324] on div "Compact Queen Studio Check Availability Max 2 guests | 1 bathroom | 1 bed | 16m…" at bounding box center [531, 359] width 798 height 232
click at [267, 480] on div "Compact Queen Studio Check Availability Max 2 guests | 1 bathroom | 1 bed | 16m…" at bounding box center [697, 359] width 1178 height 279
click at [167, 411] on div "Show more >" at bounding box center [531, 409] width 798 height 19
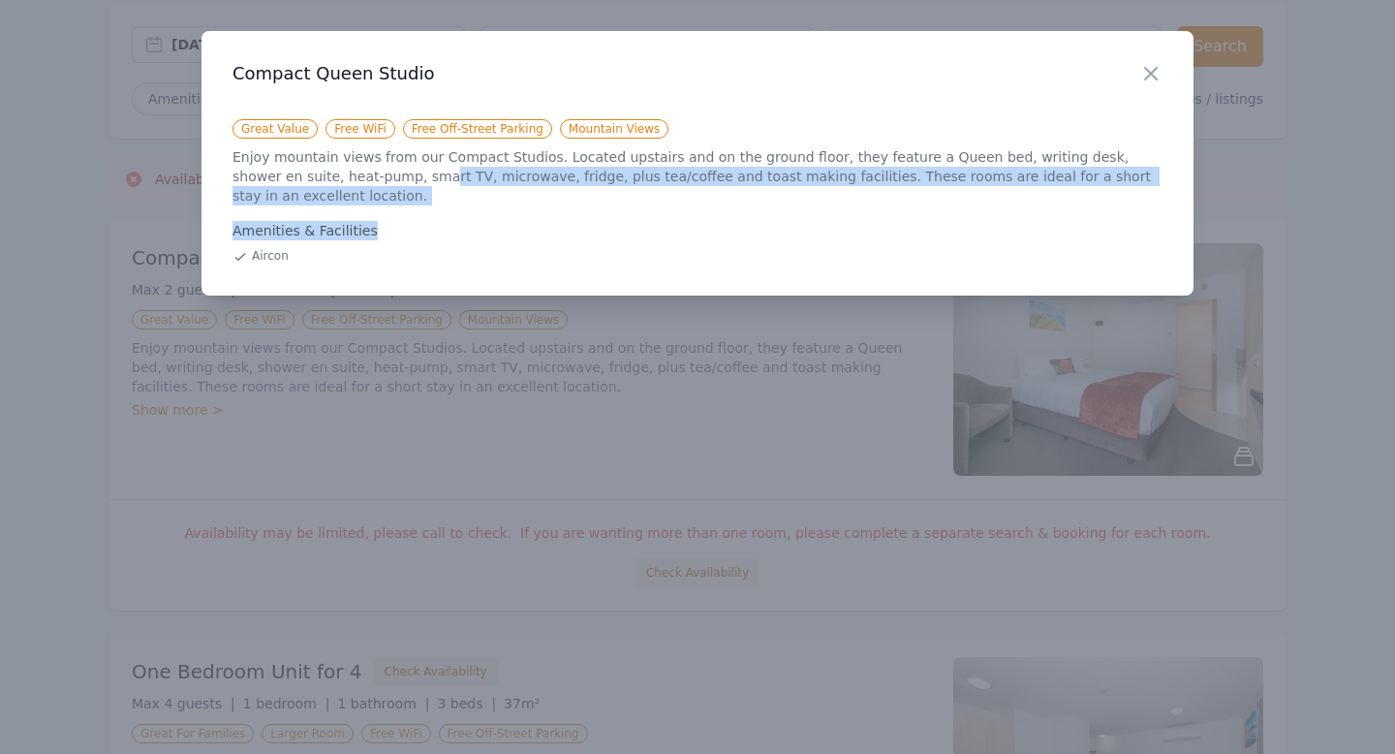
drag, startPoint x: 332, startPoint y: 174, endPoint x: 655, endPoint y: 211, distance: 324.6
click at [655, 211] on div "Enjoy mountain views from our Compact Studios. Located upstairs and on the grou…" at bounding box center [697, 205] width 930 height 117
click at [655, 221] on div "Amenities & Facilities" at bounding box center [697, 230] width 930 height 19
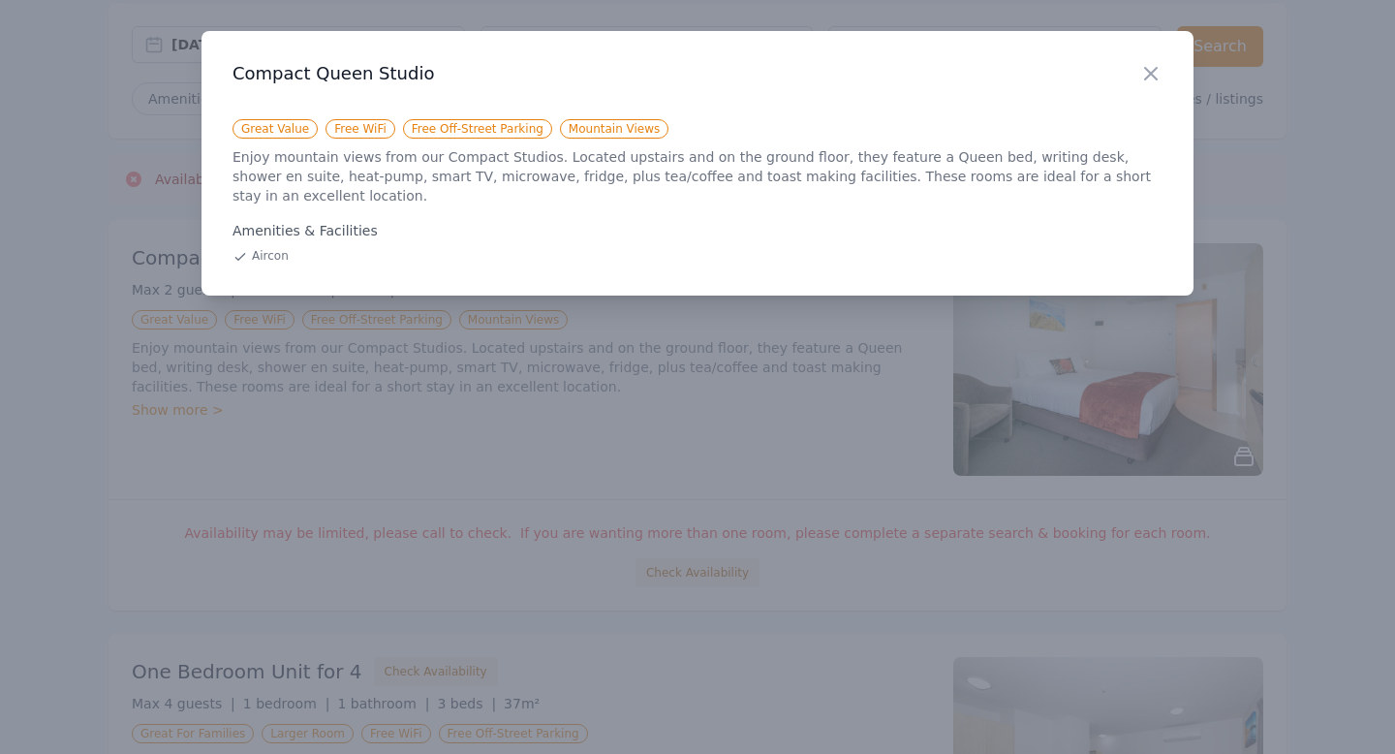
click at [455, 519] on div at bounding box center [697, 377] width 1395 height 754
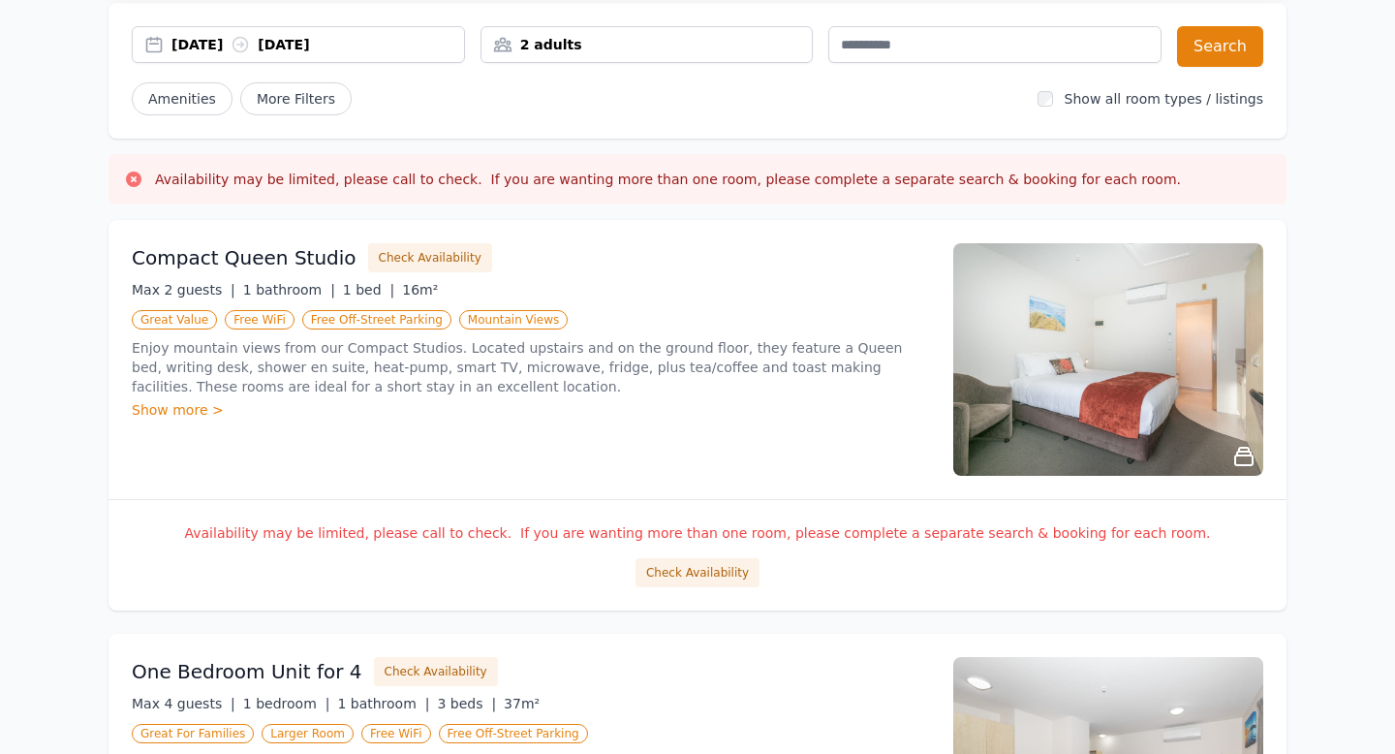
click at [589, 278] on div "Compact Queen Studio Check Availability Max 2 guests | 1 bathroom | 1 bed | 16m…" at bounding box center [531, 359] width 798 height 232
click at [1251, 465] on icon at bounding box center [1243, 455] width 17 height 17
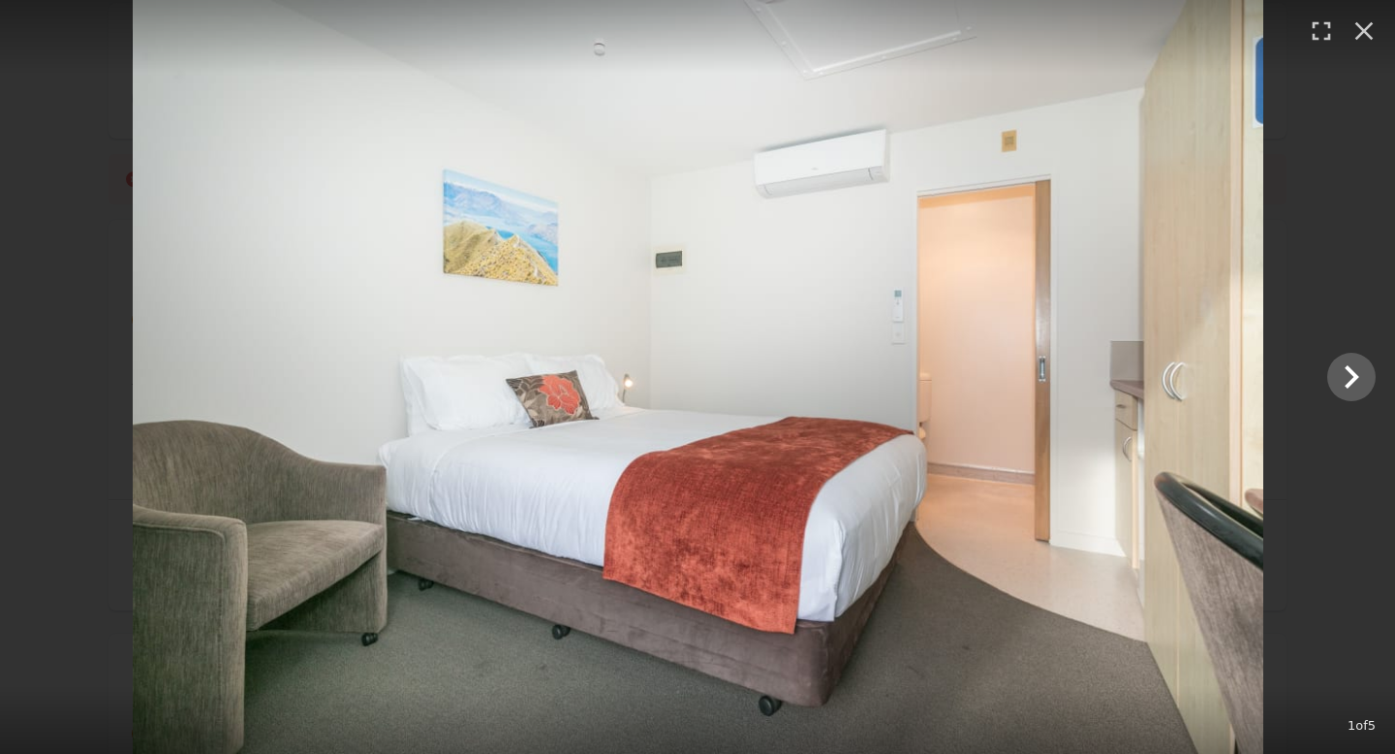
click at [1363, 411] on div at bounding box center [697, 377] width 1395 height 754
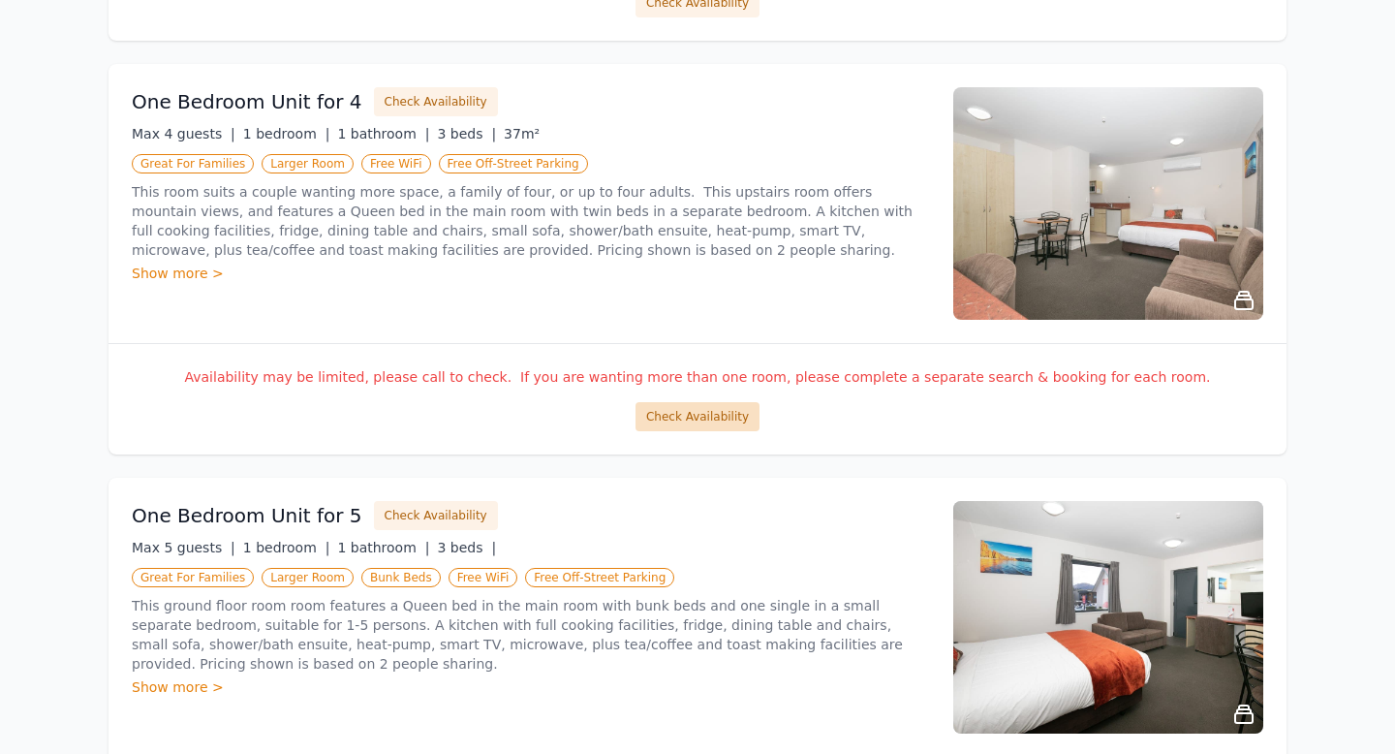
scroll to position [746, 0]
